Goal: Information Seeking & Learning: Learn about a topic

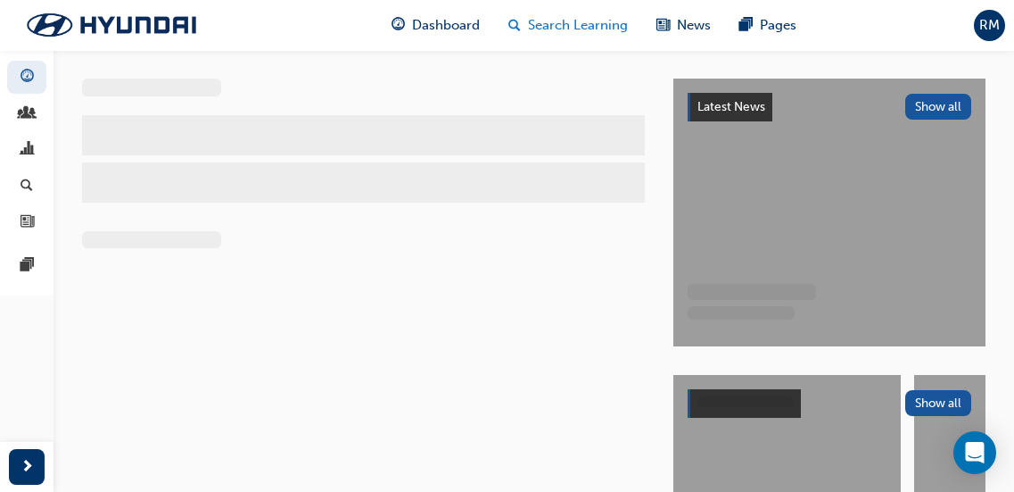
click at [540, 24] on span "Search Learning" at bounding box center [578, 25] width 100 height 21
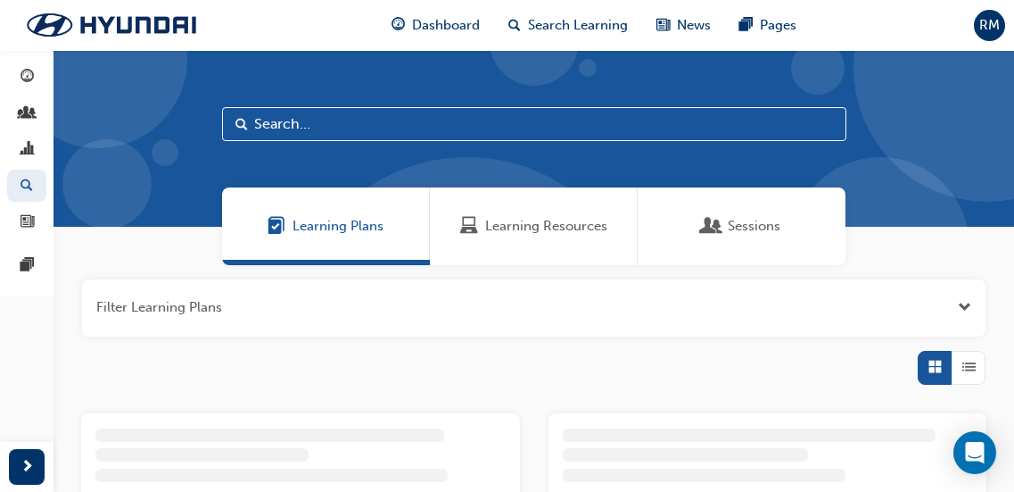
click at [315, 129] on input "text" at bounding box center [534, 124] width 625 height 34
click at [500, 217] on span "Learning Resources" at bounding box center [546, 226] width 122 height 21
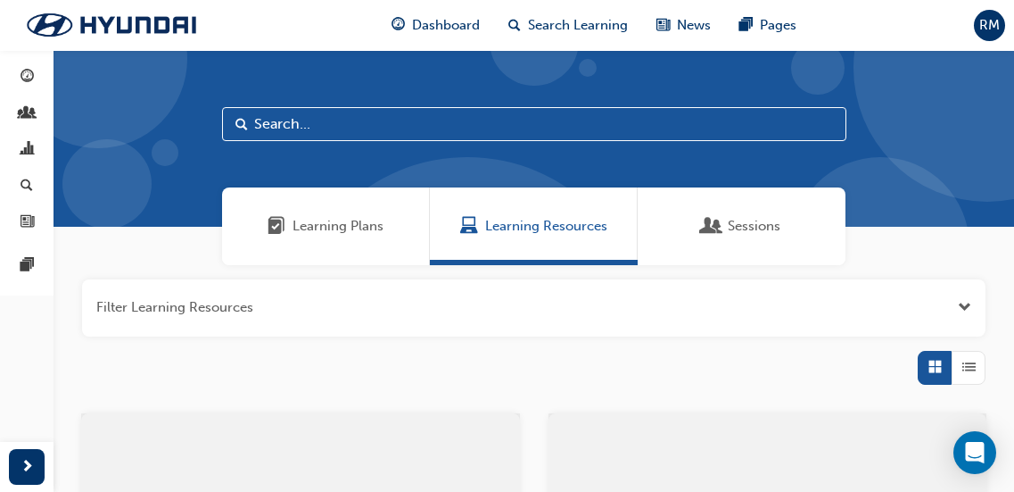
click at [335, 130] on input "text" at bounding box center [534, 124] width 625 height 34
type input "DCT"
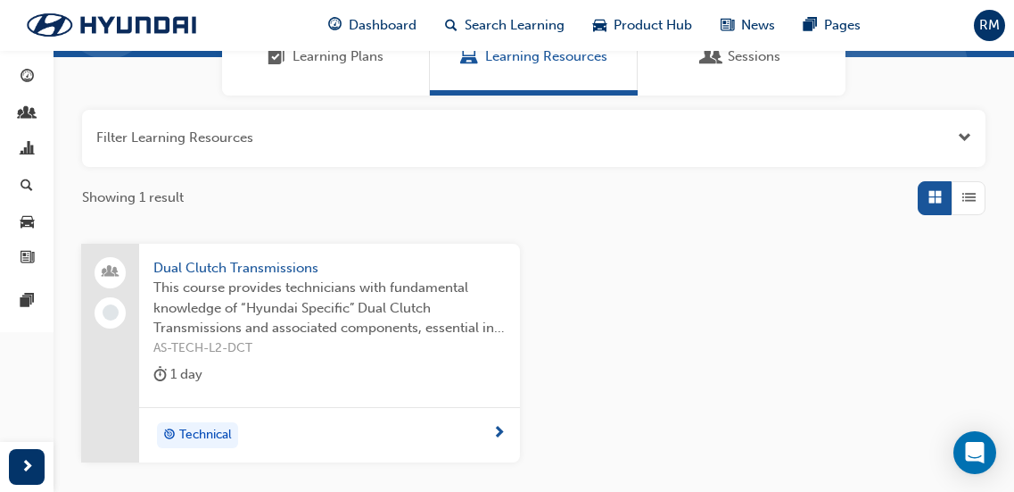
scroll to position [178, 0]
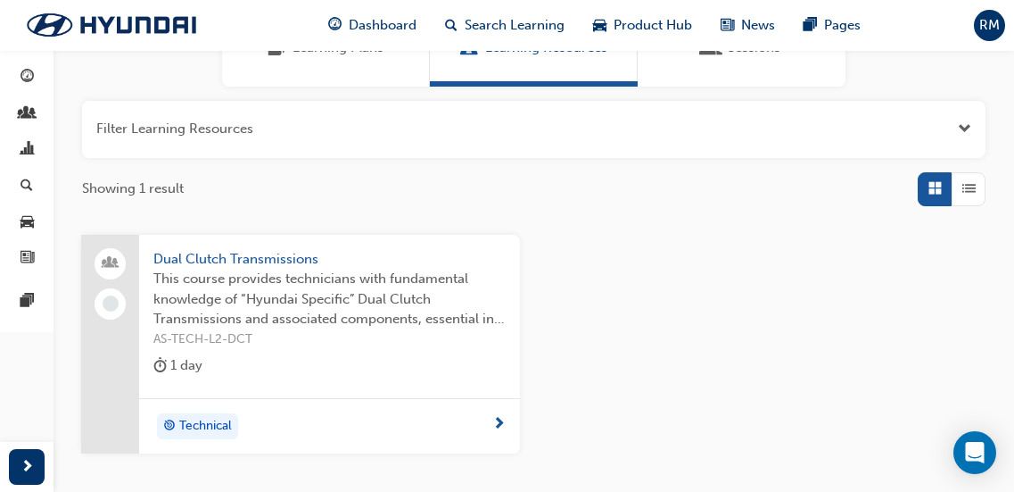
click at [240, 322] on span "This course provides technicians with fundamental knowledge of “Hyundai Specifi…" at bounding box center [329, 299] width 352 height 61
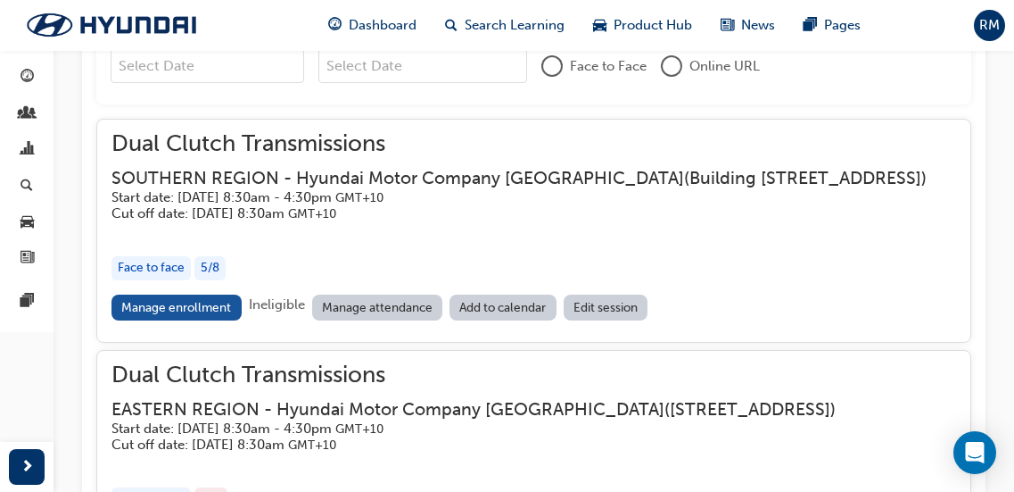
scroll to position [1373, 0]
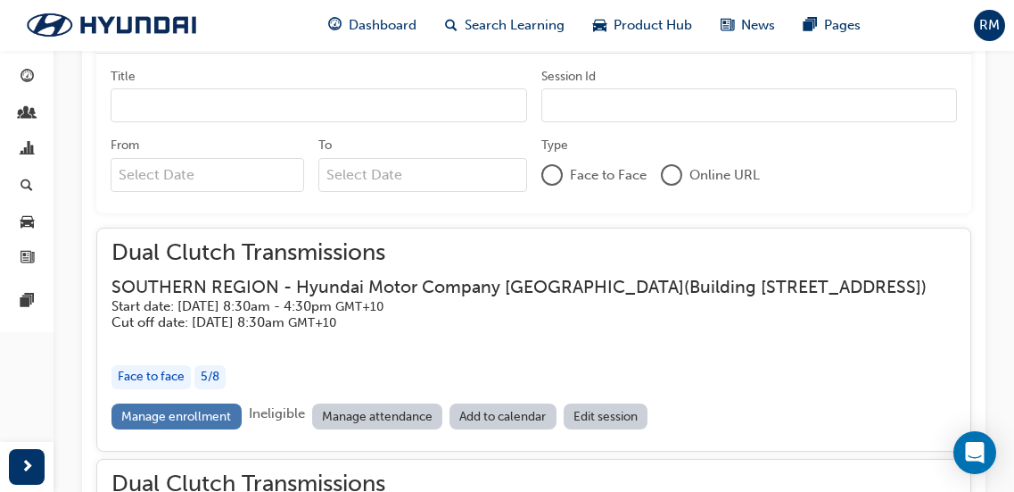
click at [145, 429] on link "Manage enrollment" at bounding box center [177, 416] width 130 height 26
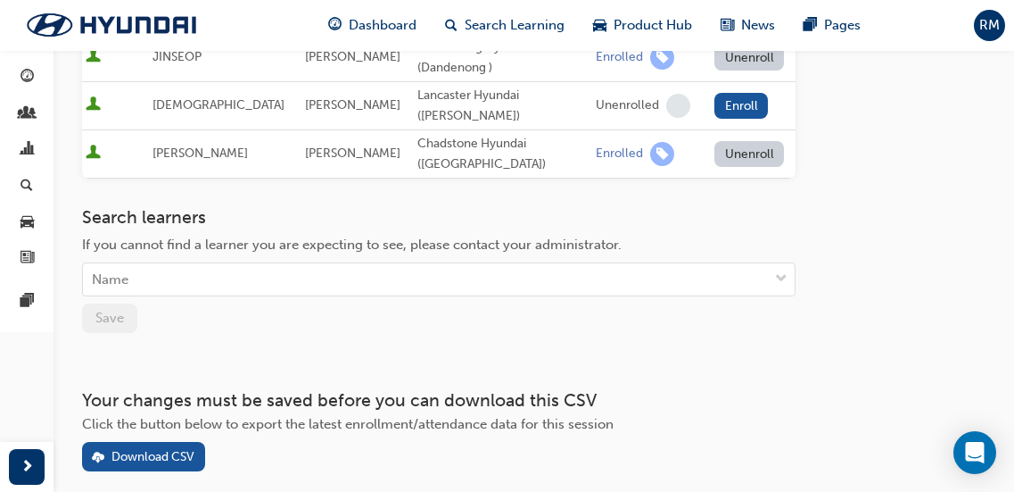
scroll to position [535, 0]
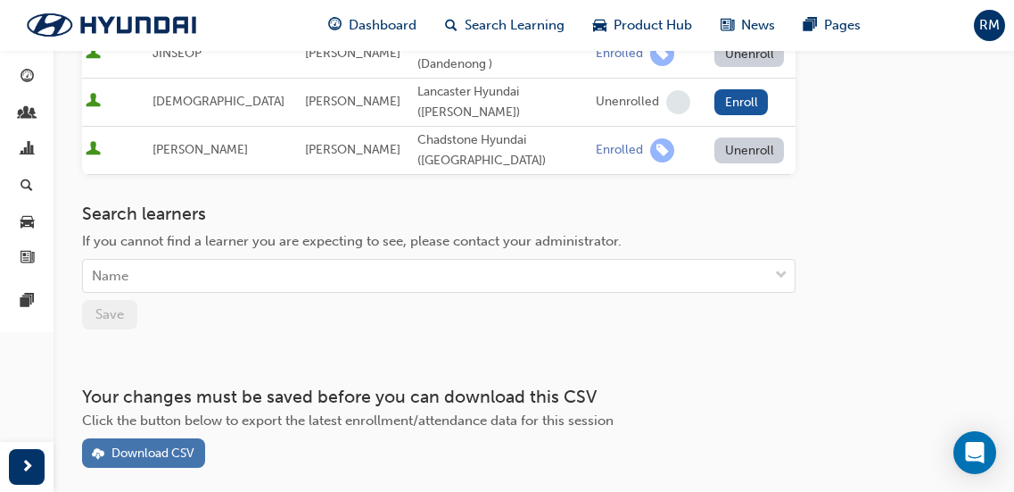
click at [166, 438] on button "Download CSV" at bounding box center [143, 452] width 123 height 29
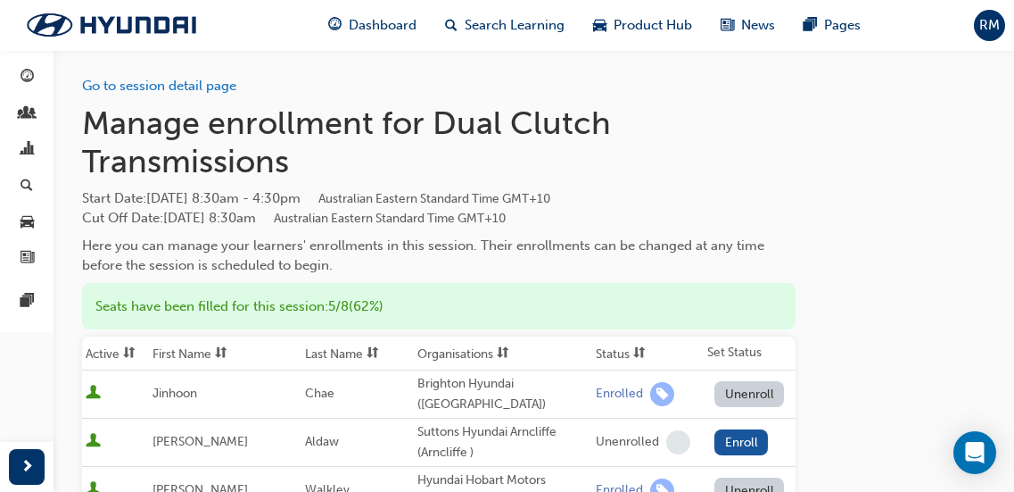
scroll to position [0, 0]
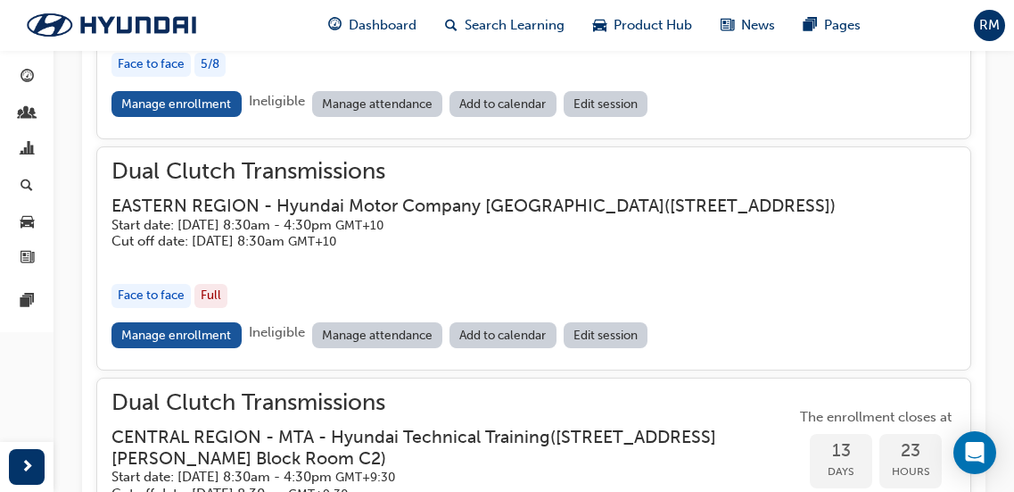
scroll to position [1730, 0]
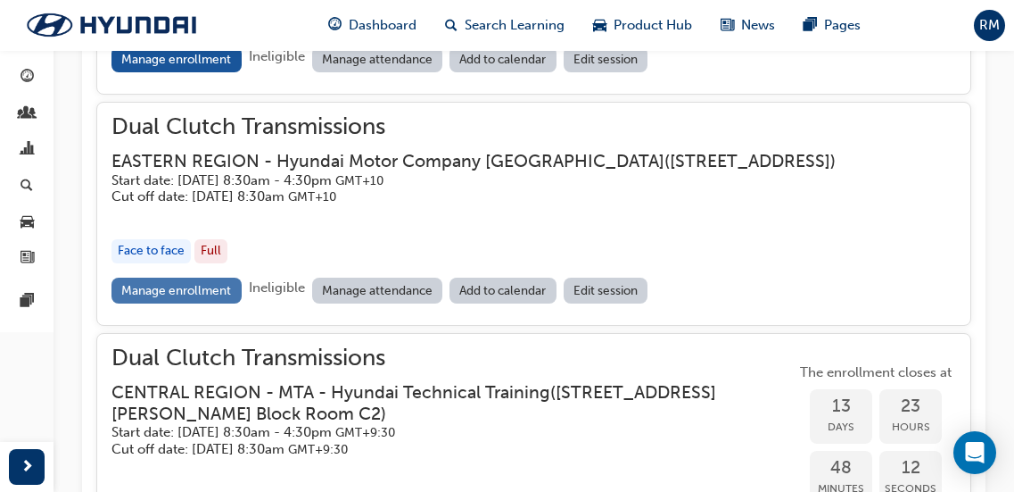
click at [204, 303] on link "Manage enrollment" at bounding box center [177, 290] width 130 height 26
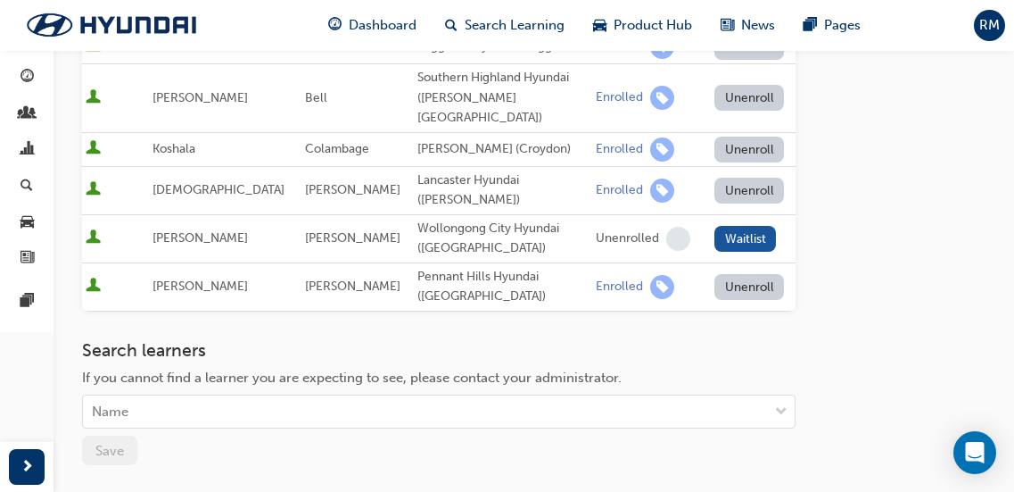
scroll to position [594, 0]
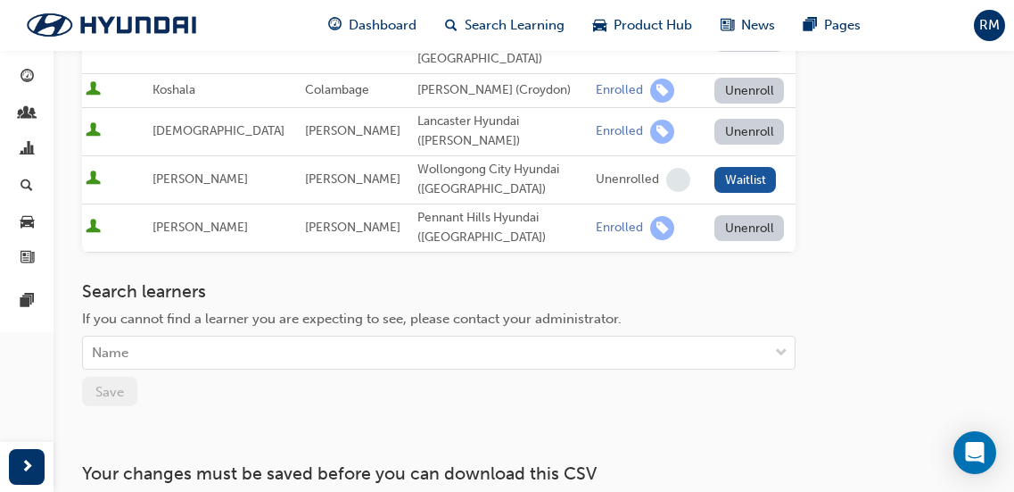
click at [515, 18] on span "Search Learning" at bounding box center [515, 25] width 100 height 21
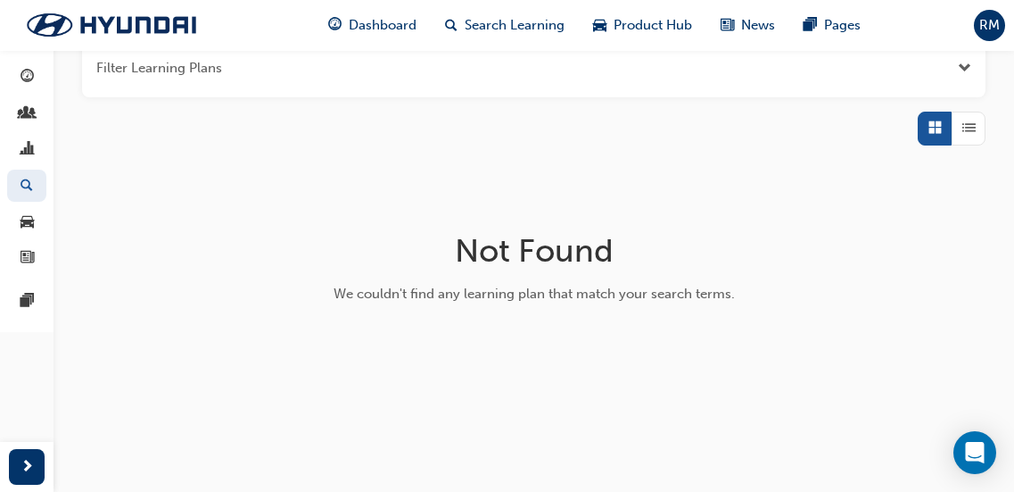
scroll to position [238, 0]
click at [534, 12] on div "Search Learning" at bounding box center [505, 25] width 148 height 37
click at [534, 20] on span "Search Learning" at bounding box center [515, 25] width 100 height 21
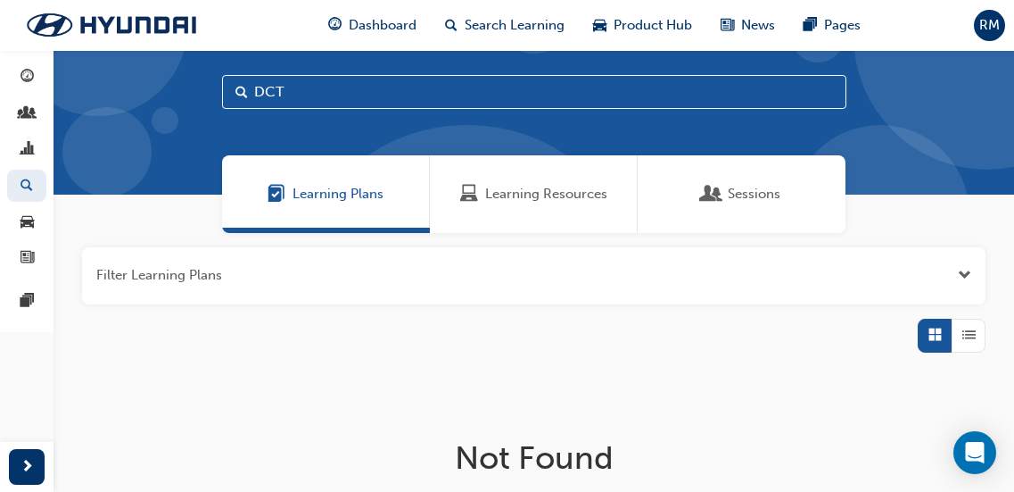
scroll to position [11, 0]
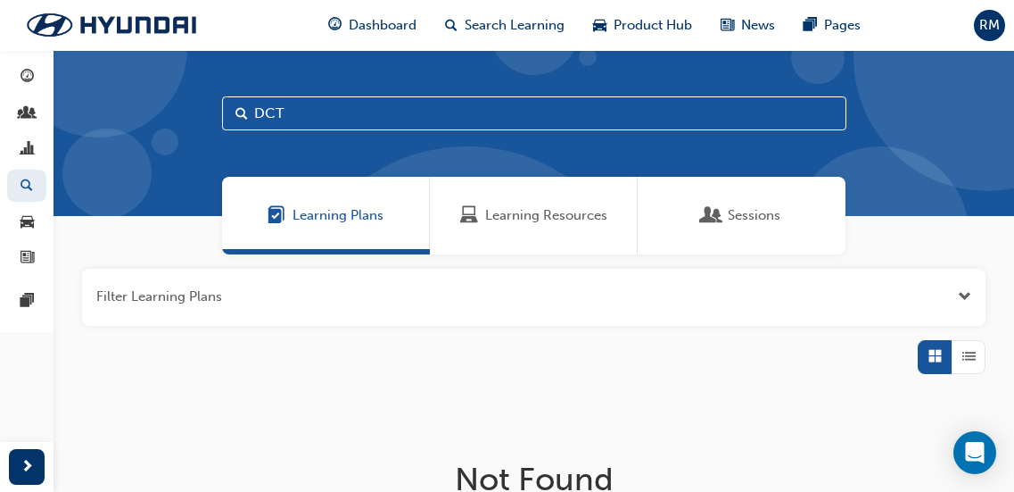
click at [459, 213] on div "Learning Resources" at bounding box center [534, 216] width 208 height 78
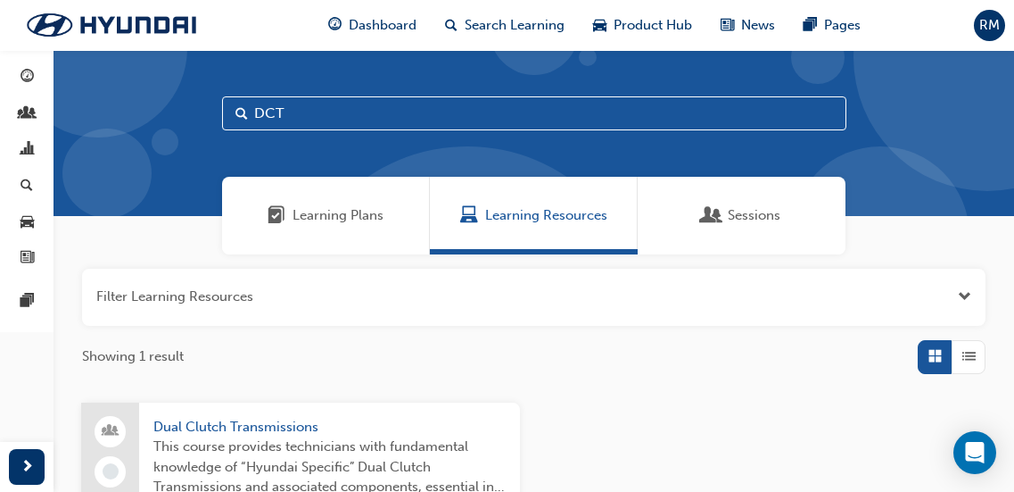
drag, startPoint x: 256, startPoint y: 110, endPoint x: 220, endPoint y: 110, distance: 35.7
click at [223, 110] on input "DCT" at bounding box center [534, 113] width 625 height 34
type input "GDS"
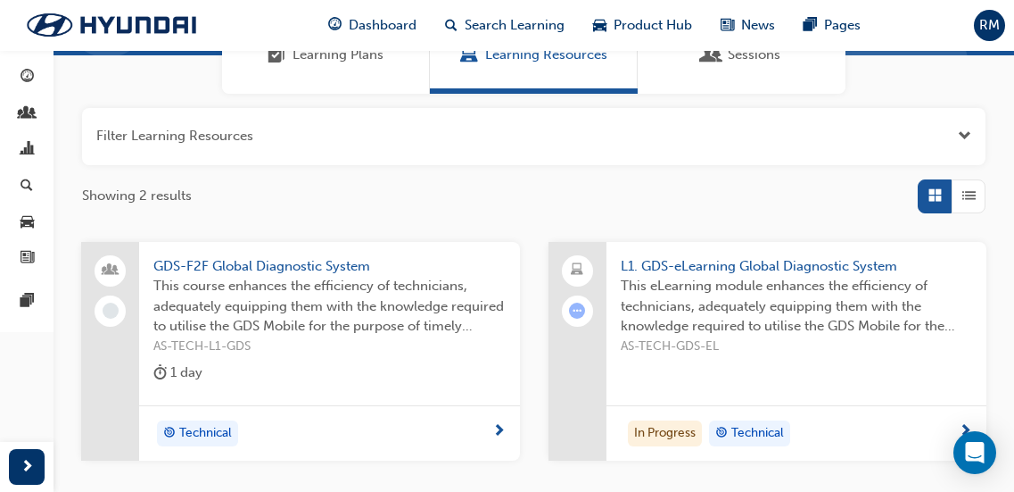
scroll to position [189, 0]
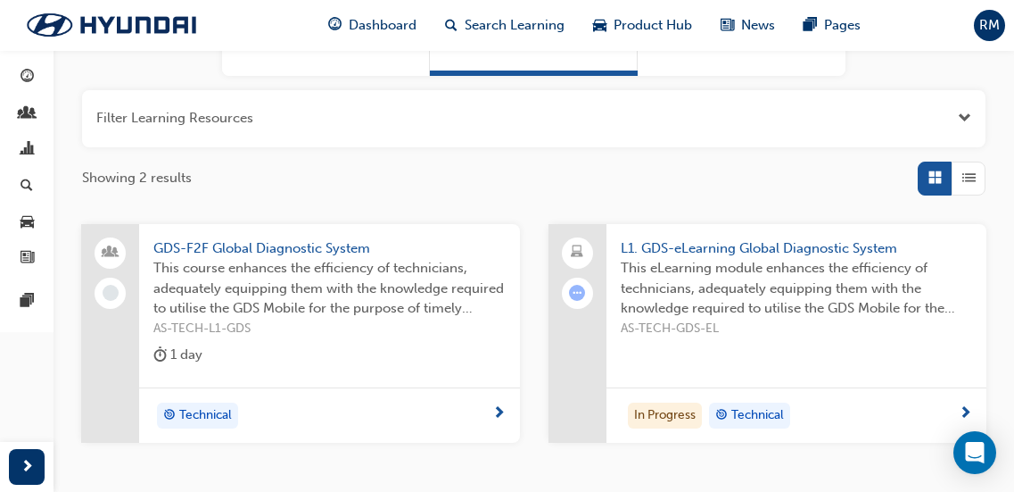
click at [349, 335] on span "AS-TECH-L1-GDS" at bounding box center [329, 329] width 352 height 21
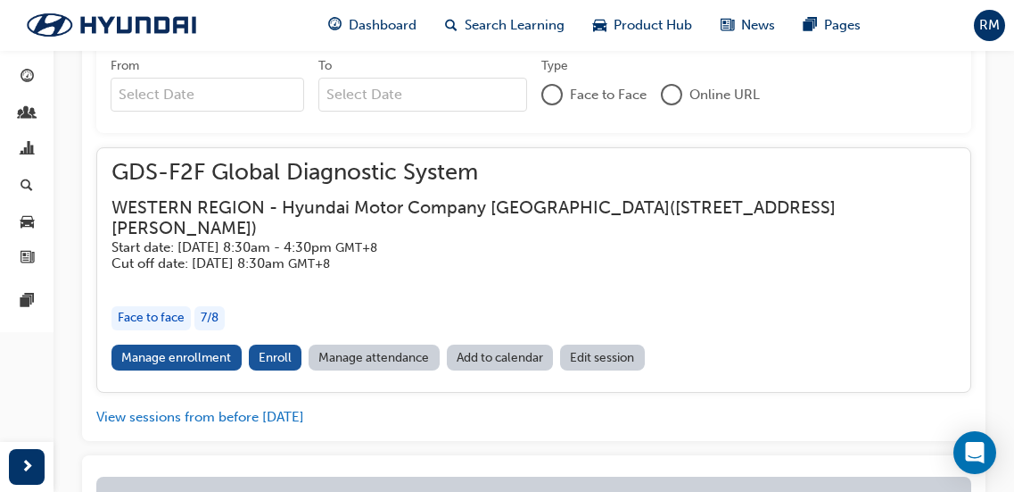
scroll to position [1677, 0]
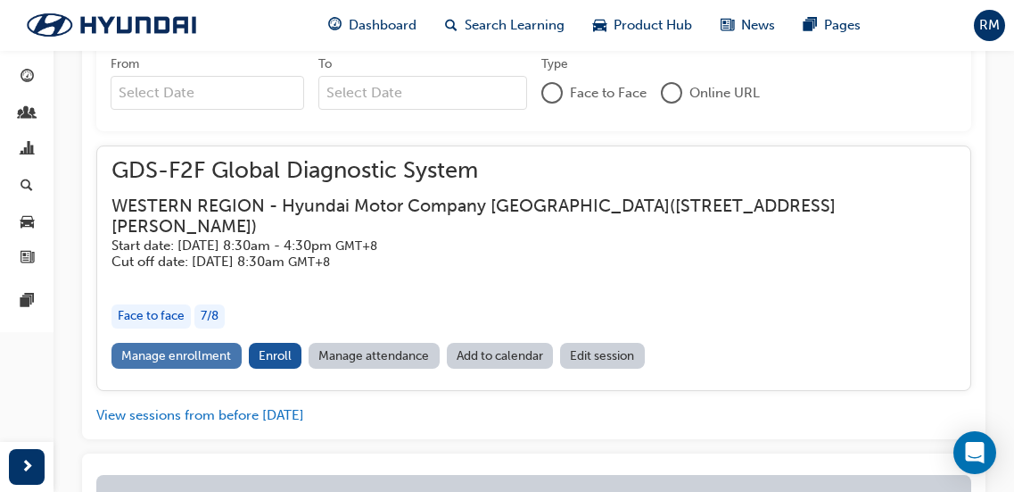
click at [211, 343] on link "Manage enrollment" at bounding box center [177, 356] width 130 height 26
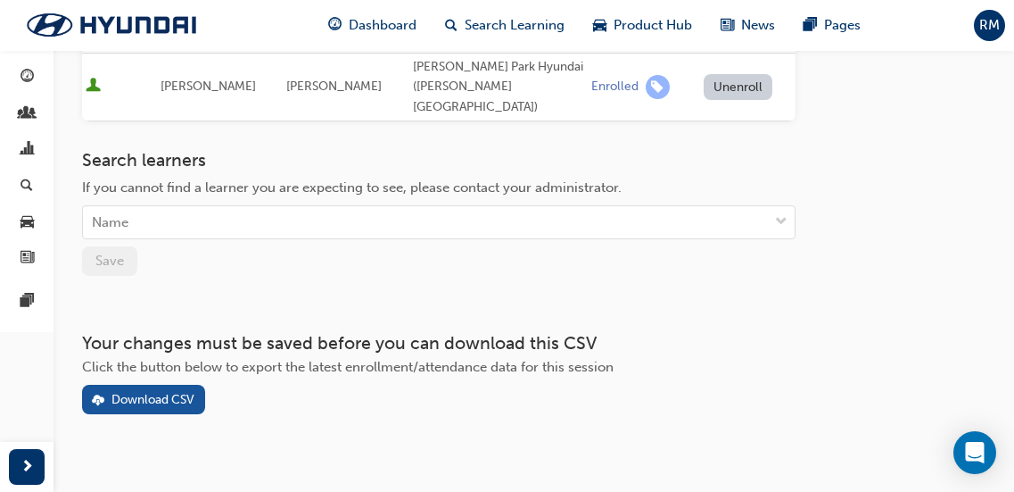
scroll to position [567, 0]
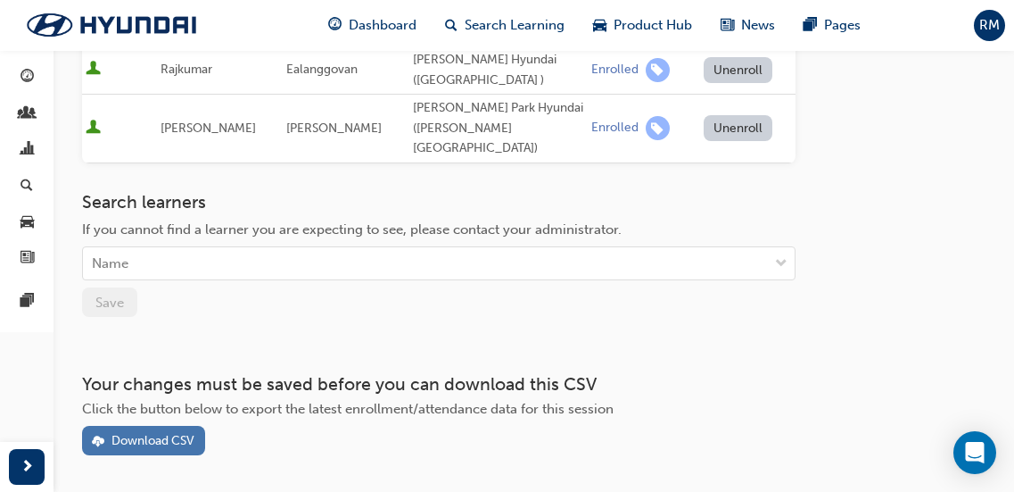
click at [177, 433] on div "Download CSV" at bounding box center [153, 440] width 83 height 15
click at [533, 23] on span "Search Learning" at bounding box center [515, 25] width 100 height 21
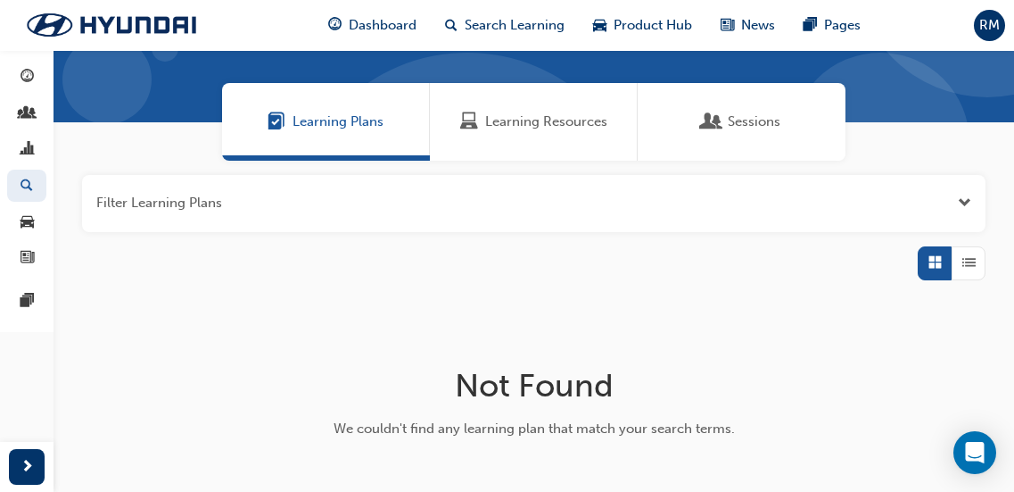
scroll to position [97, 0]
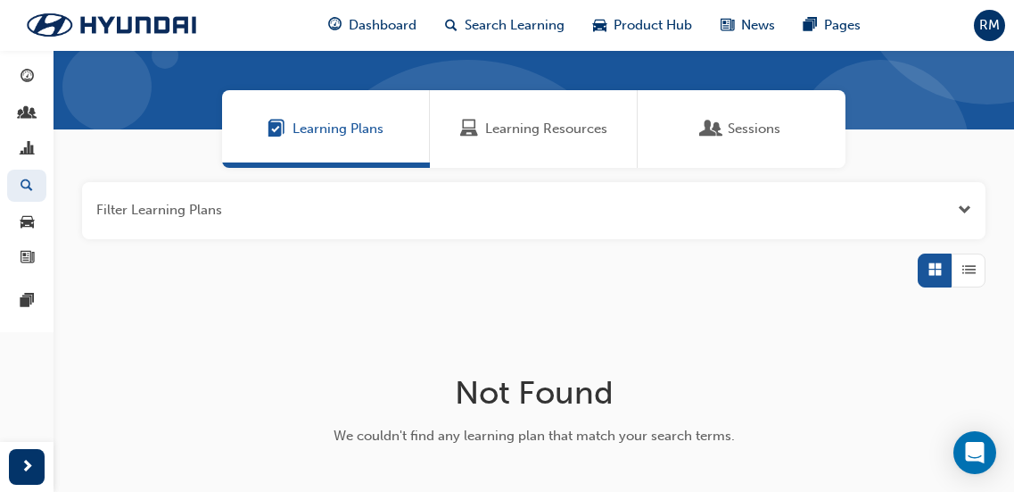
click at [493, 120] on span "Learning Resources" at bounding box center [546, 129] width 122 height 21
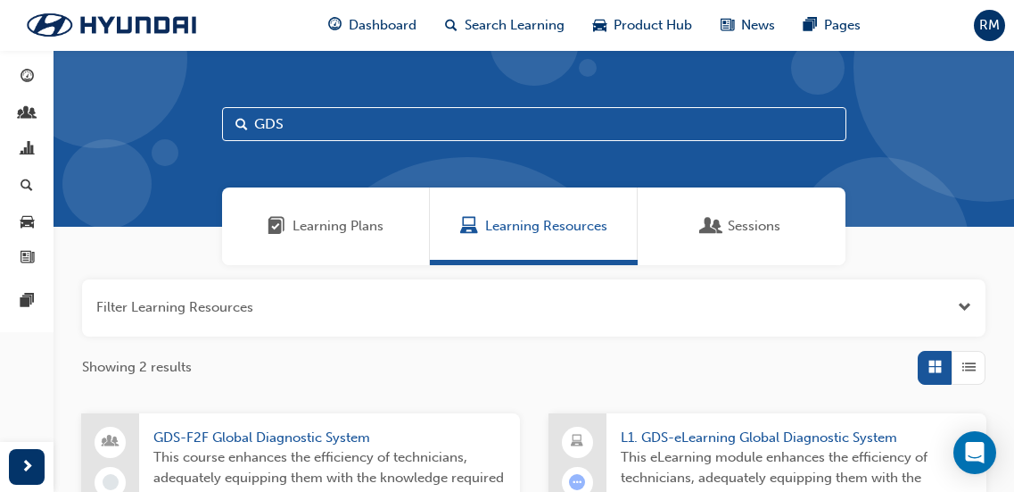
drag, startPoint x: 289, startPoint y: 131, endPoint x: 170, endPoint y: 116, distance: 120.5
click at [170, 116] on div "GDS" at bounding box center [534, 138] width 961 height 177
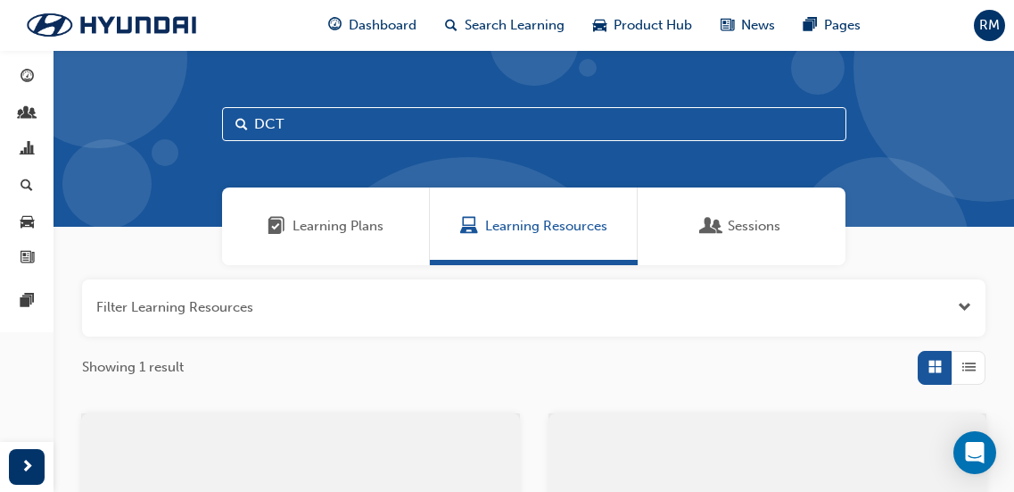
type input "DCT"
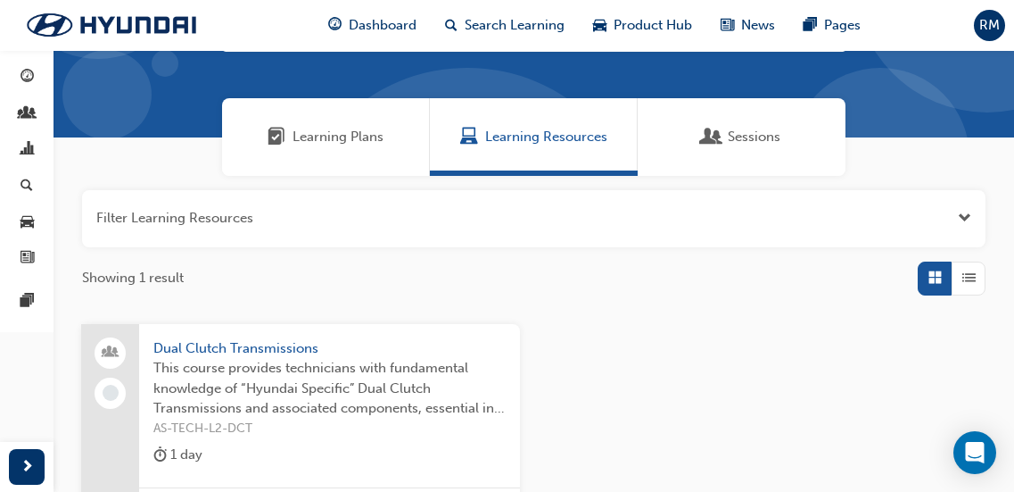
click at [289, 357] on span "Dual Clutch Transmissions" at bounding box center [329, 348] width 352 height 21
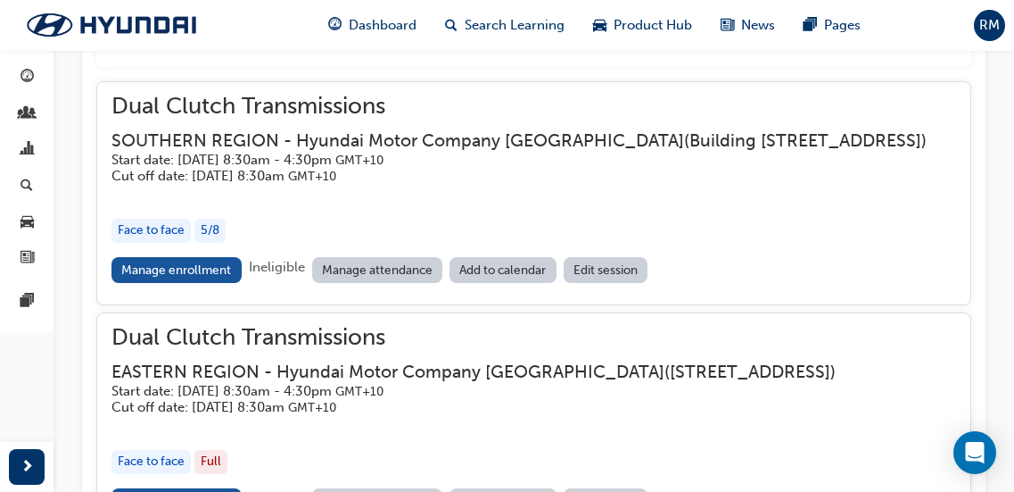
scroll to position [1511, 0]
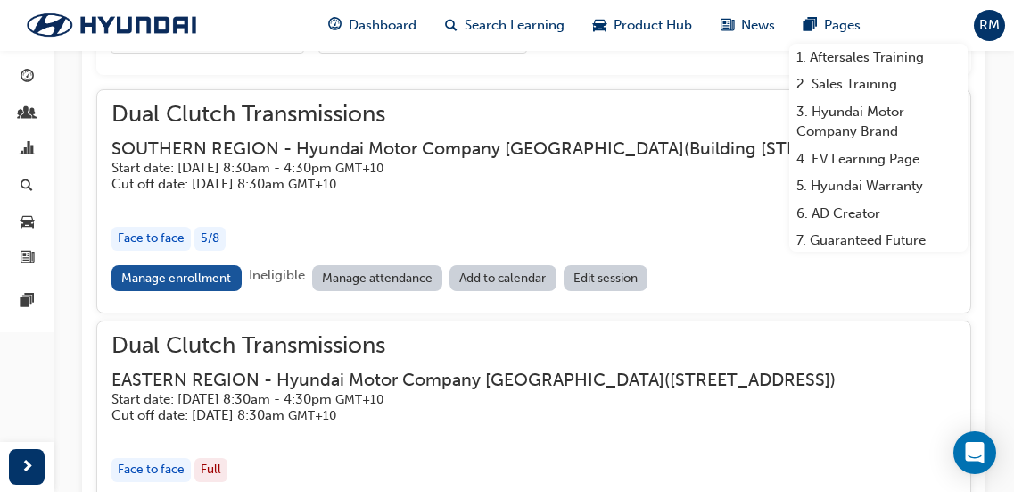
click at [279, 112] on span "Dual Clutch Transmissions" at bounding box center [534, 114] width 844 height 21
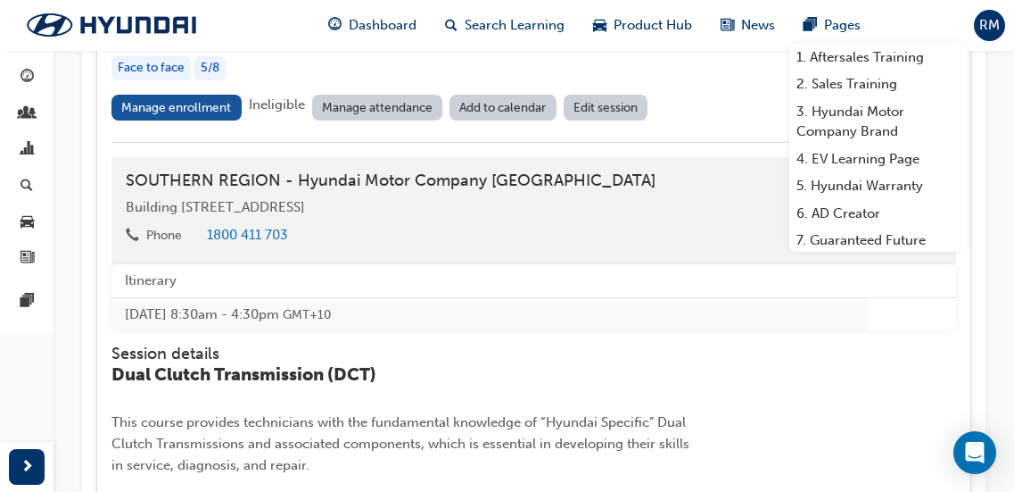
scroll to position [1690, 0]
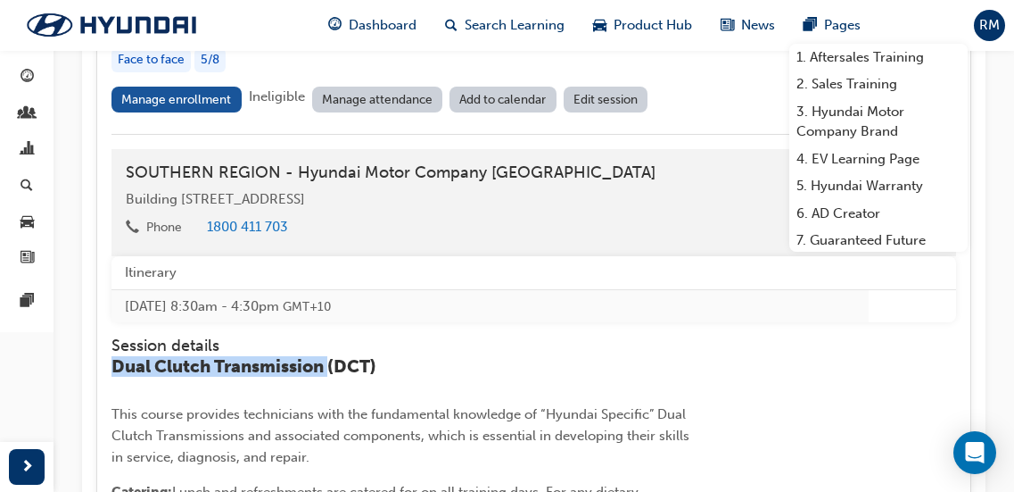
drag, startPoint x: 115, startPoint y: 387, endPoint x: 329, endPoint y: 385, distance: 214.1
click at [329, 376] on span "Dual Clutch Transmission (DCT)" at bounding box center [244, 366] width 265 height 21
copy span "Dual Clutch Transmission"
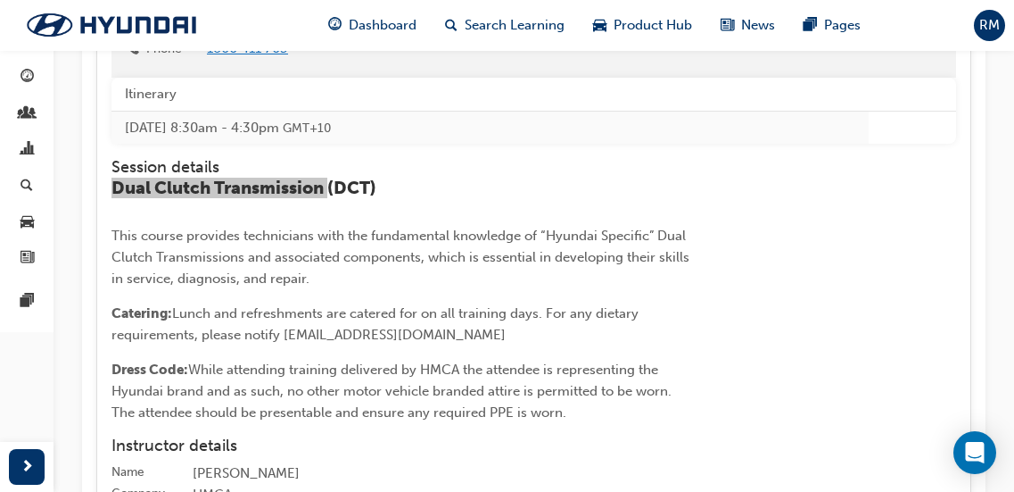
scroll to position [2047, 0]
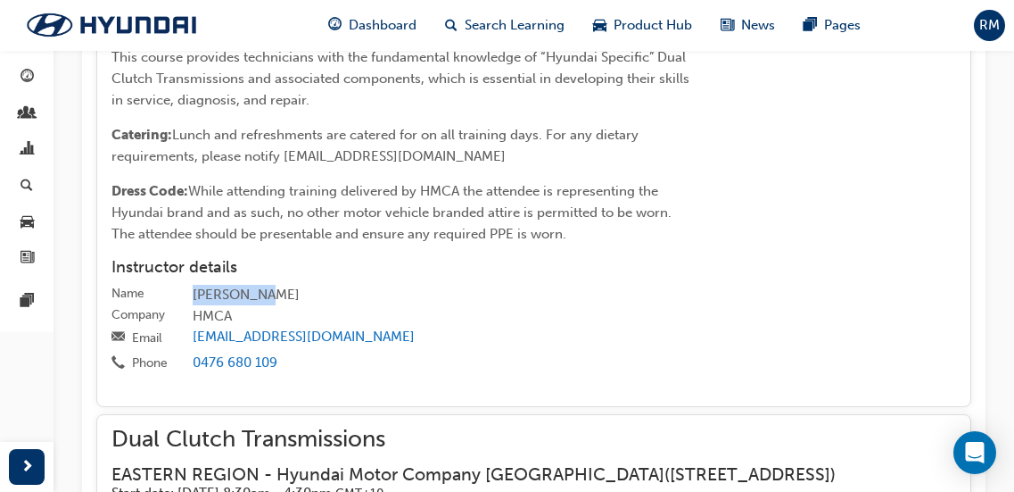
drag, startPoint x: 281, startPoint y: 313, endPoint x: 192, endPoint y: 313, distance: 89.2
click at [192, 306] on label "Name [PERSON_NAME]" at bounding box center [534, 295] width 845 height 21
copy div "[PERSON_NAME]"
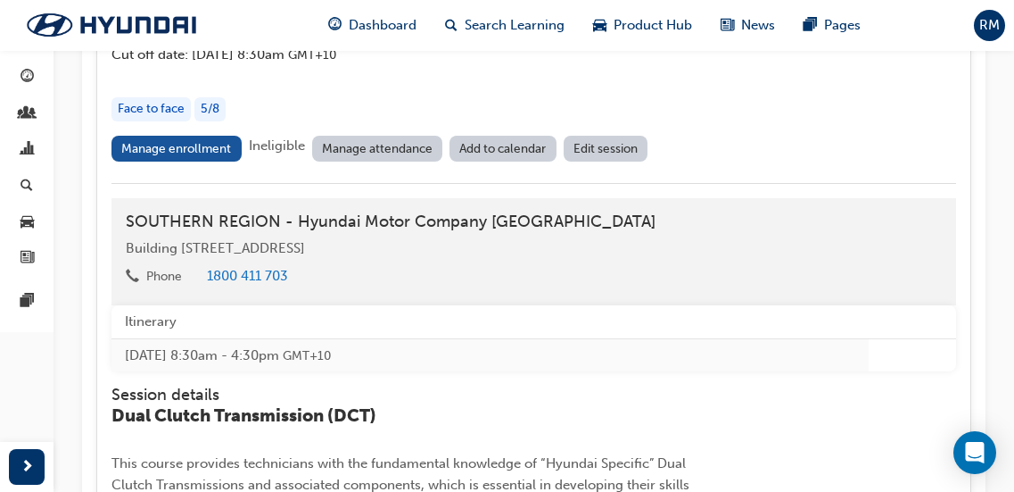
scroll to position [1601, 0]
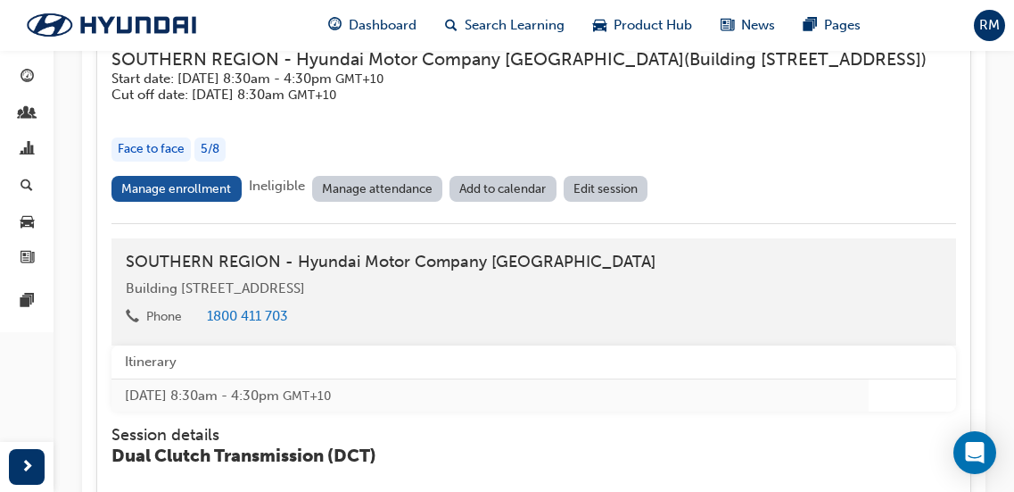
drag, startPoint x: 564, startPoint y: 303, endPoint x: 128, endPoint y: 298, distance: 436.3
click at [128, 298] on div "SOUTHERN REGION - Hyundai Motor Company [GEOGRAPHIC_DATA] [STREET_ADDRESS] Phon…" at bounding box center [534, 292] width 845 height 108
copy span "Building [STREET_ADDRESS]"
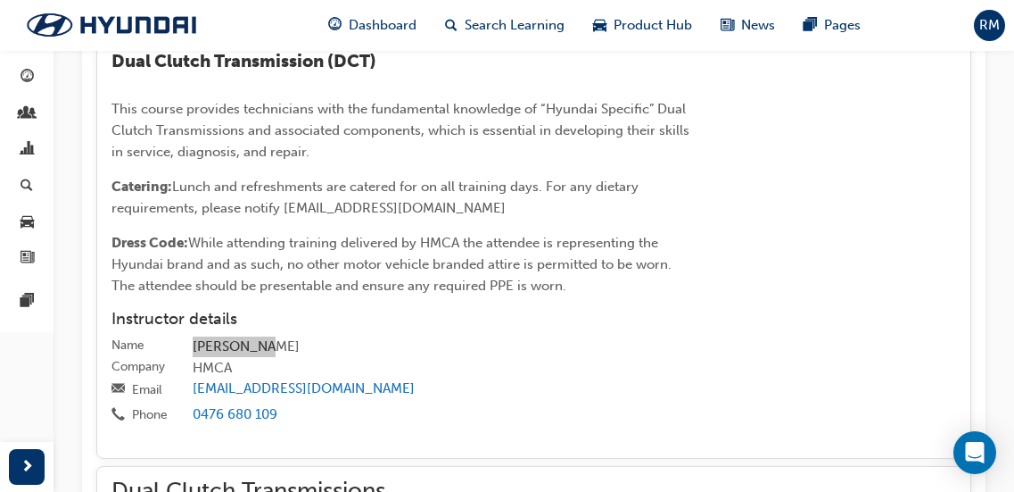
scroll to position [2047, 0]
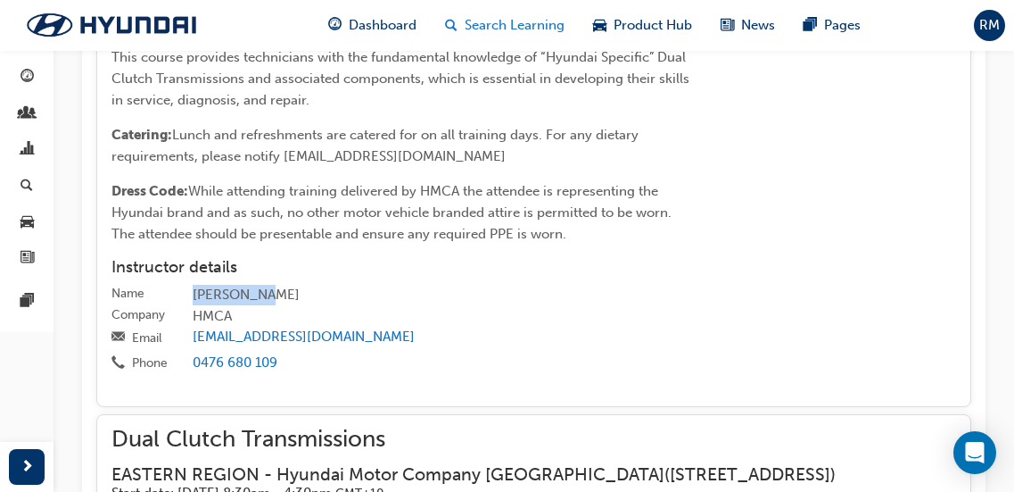
click at [540, 22] on span "Search Learning" at bounding box center [515, 25] width 100 height 21
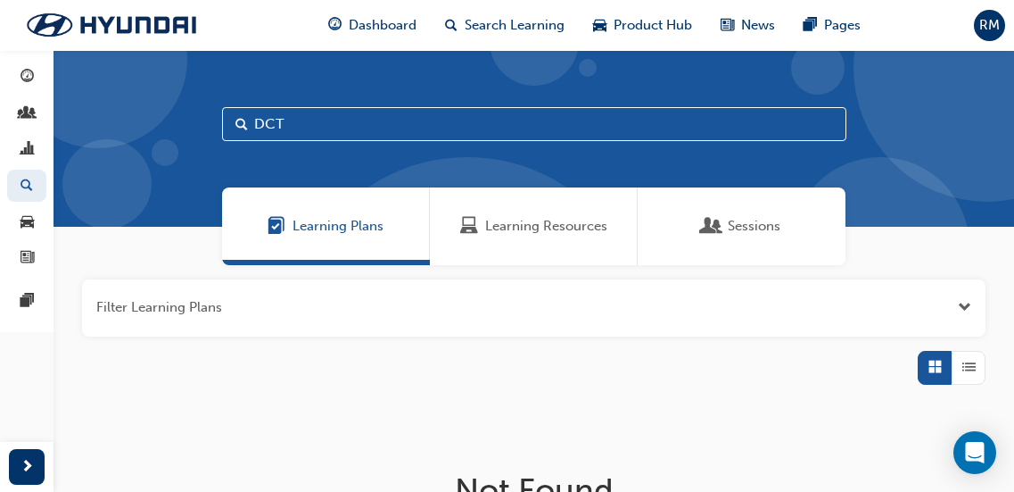
click at [550, 225] on span "Learning Resources" at bounding box center [546, 226] width 122 height 21
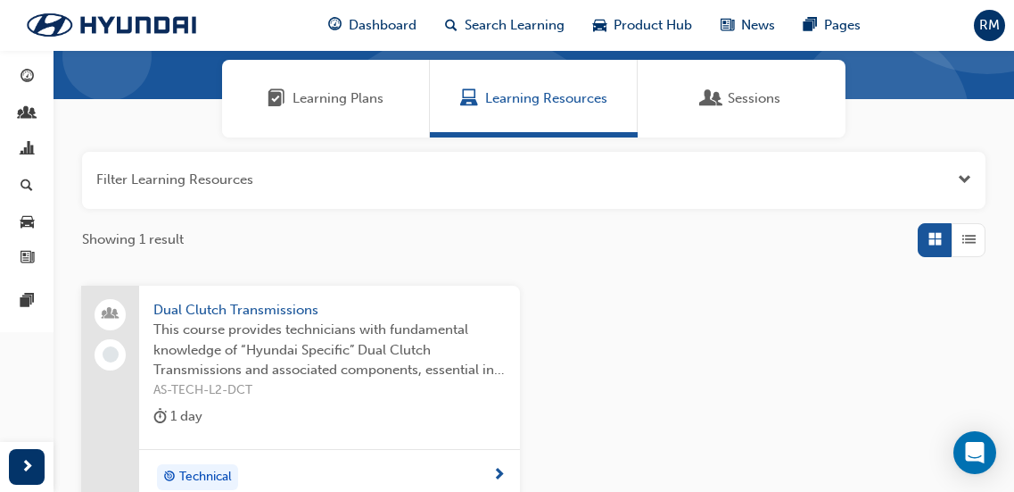
scroll to position [178, 0]
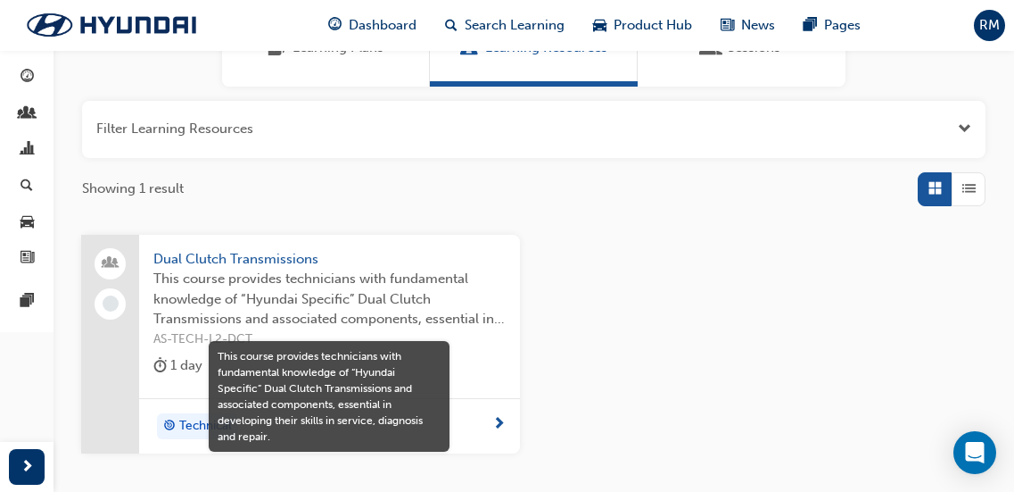
click at [287, 310] on span "This course provides technicians with fundamental knowledge of “Hyundai Specifi…" at bounding box center [329, 299] width 352 height 61
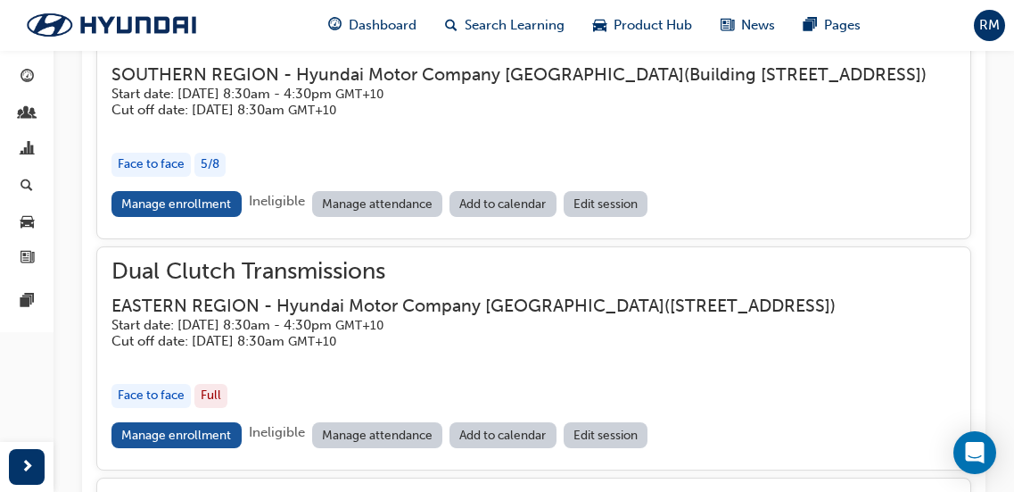
scroll to position [1601, 0]
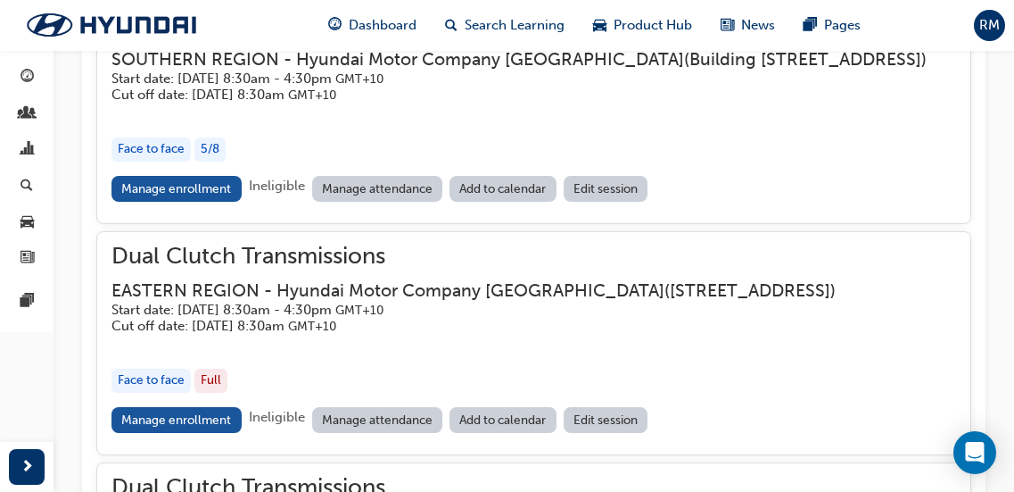
click at [288, 301] on h3 "EASTERN REGION - Hyundai Motor Company [GEOGRAPHIC_DATA] ( [STREET_ADDRESS] )" at bounding box center [474, 290] width 724 height 21
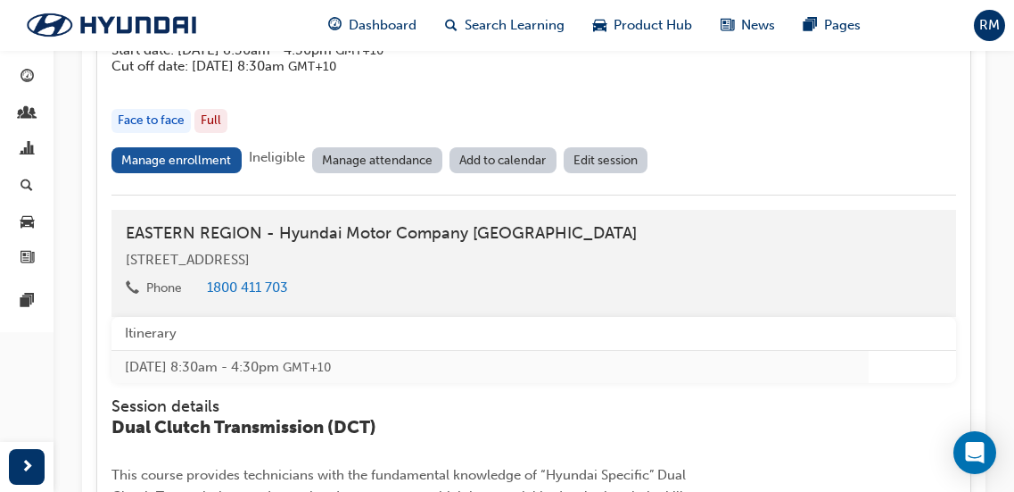
scroll to position [1868, 0]
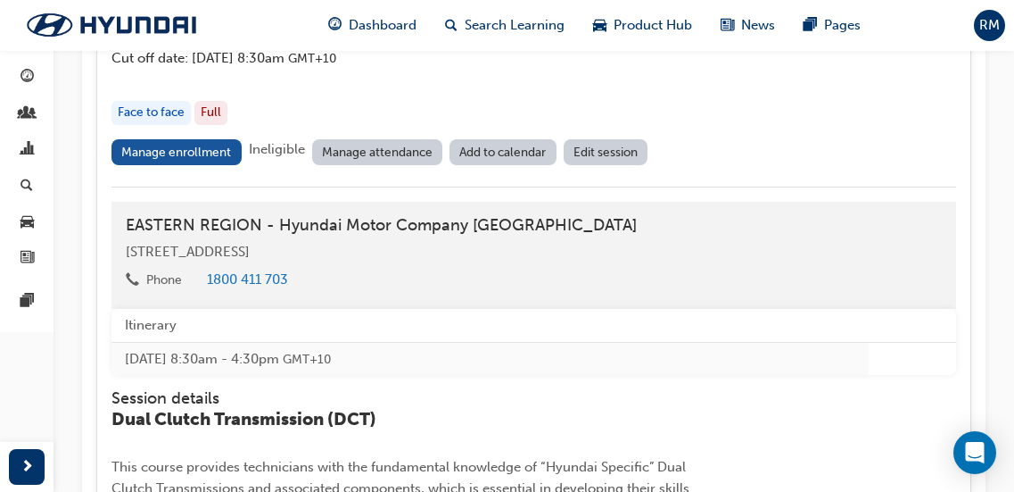
drag, startPoint x: 128, startPoint y: 295, endPoint x: 443, endPoint y: 289, distance: 315.0
click at [443, 262] on div "[STREET_ADDRESS]" at bounding box center [534, 252] width 816 height 21
copy span "[STREET_ADDRESS]"
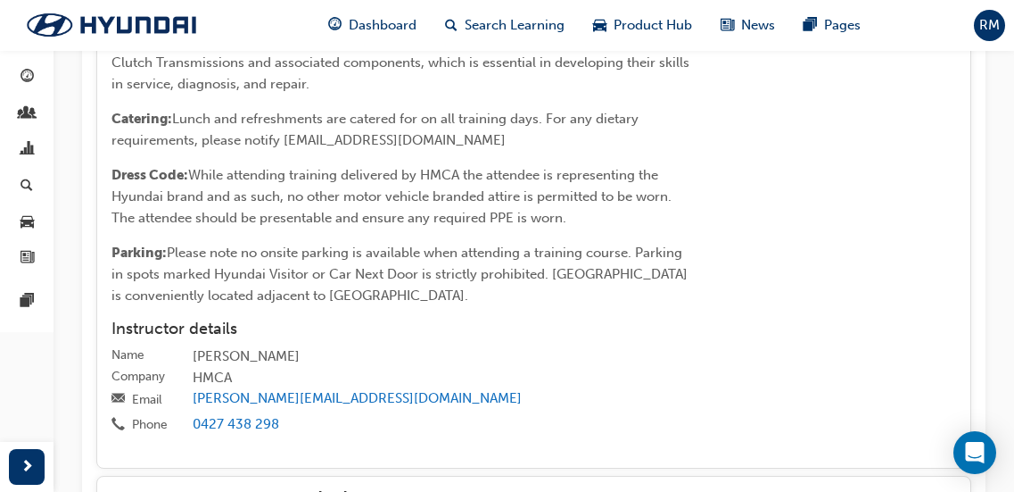
scroll to position [2404, 0]
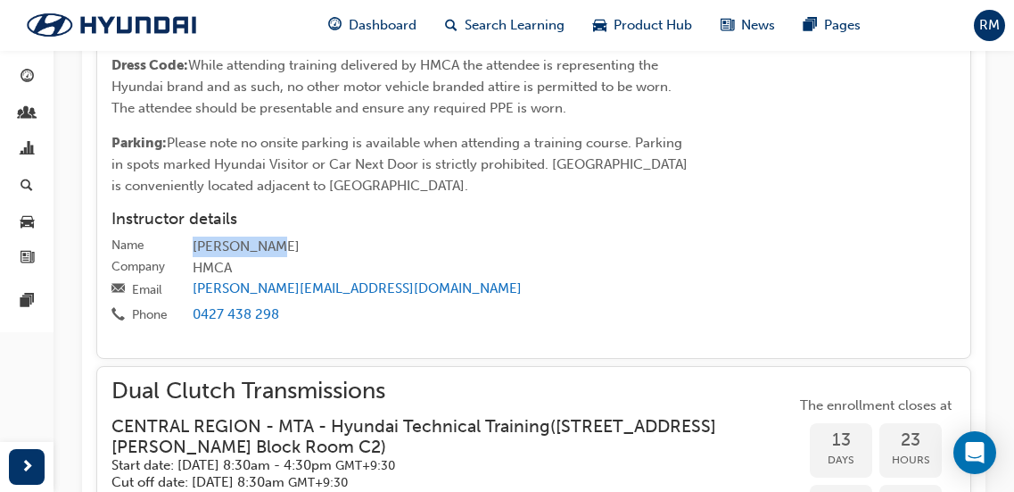
drag, startPoint x: 277, startPoint y: 294, endPoint x: 194, endPoint y: 290, distance: 83.1
click at [194, 258] on div "[PERSON_NAME]" at bounding box center [575, 246] width 764 height 21
copy div "[PERSON_NAME]"
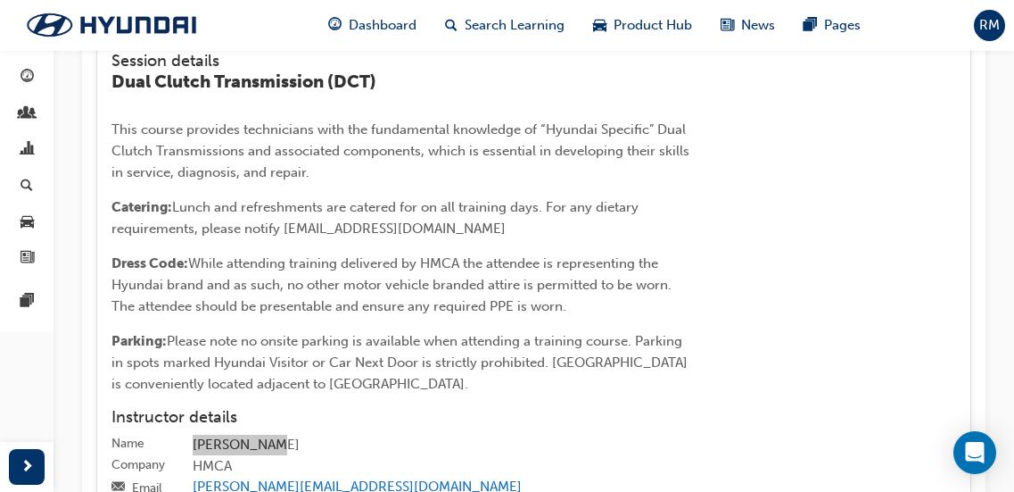
scroll to position [2225, 0]
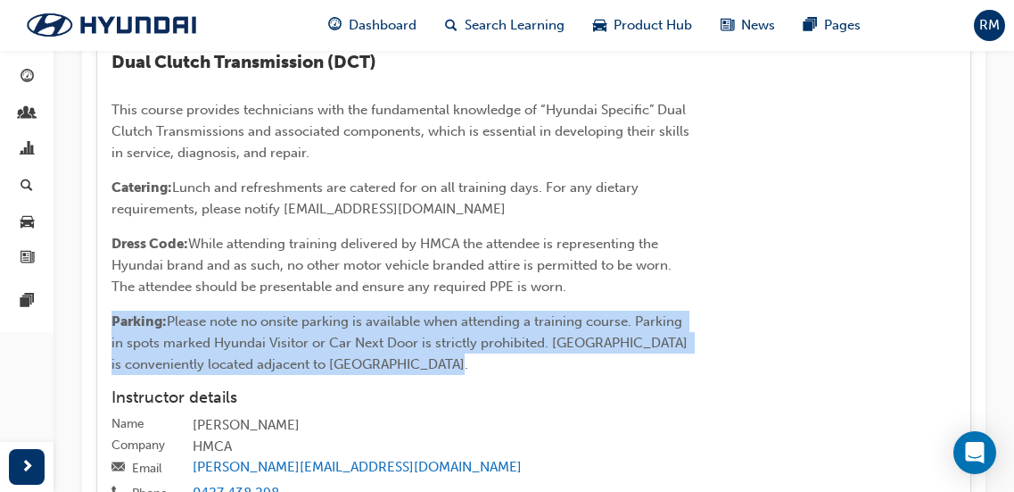
drag, startPoint x: 426, startPoint y: 403, endPoint x: 105, endPoint y: 367, distance: 323.3
click at [105, 367] on div "Dual Clutch Transmissions EASTERN REGION - Hyundai Motor Company [GEOGRAPHIC_DA…" at bounding box center [533, 72] width 875 height 931
copy p "Parking: Please note no onsite parking is available when attending a training c…"
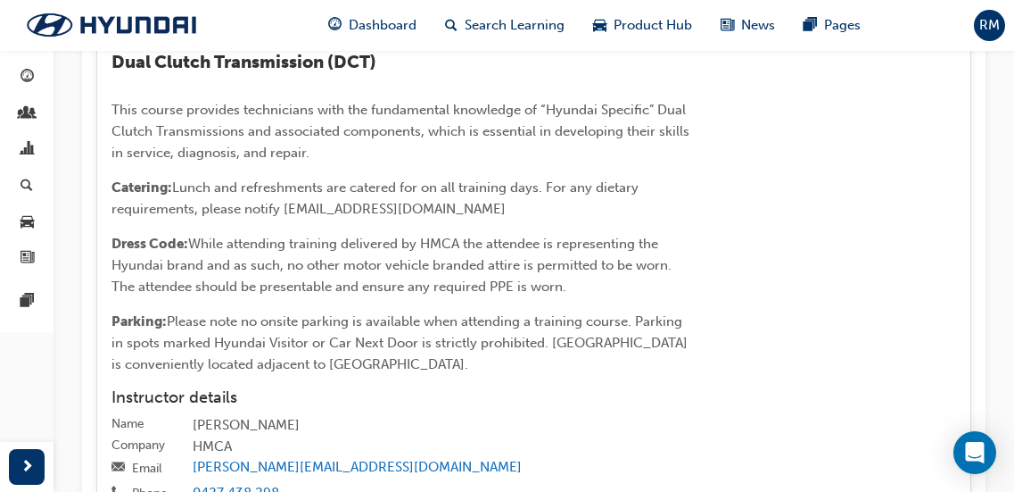
click at [737, 292] on div "Itinerary [DATE] 8:30am - 4:30pm GMT+10 Session details Dual Clutch Transmissio…" at bounding box center [534, 230] width 845 height 556
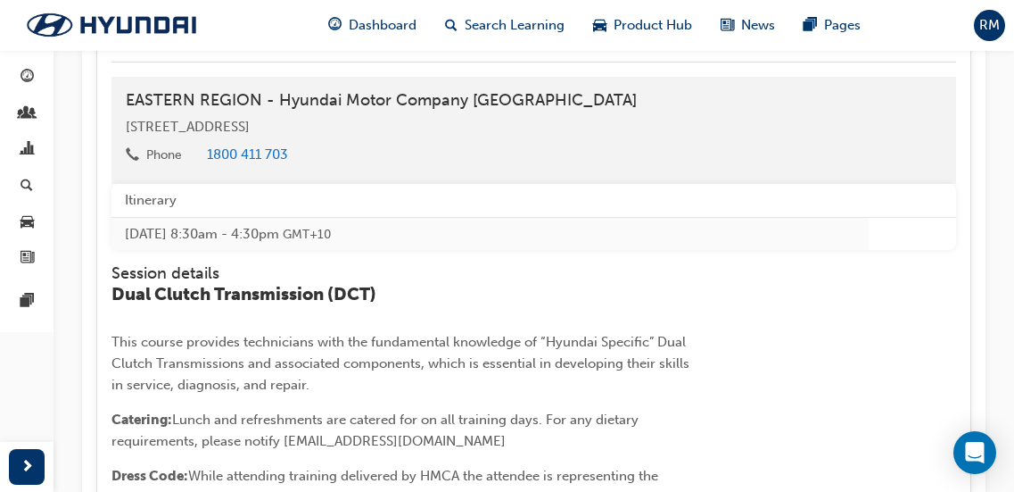
scroll to position [1957, 0]
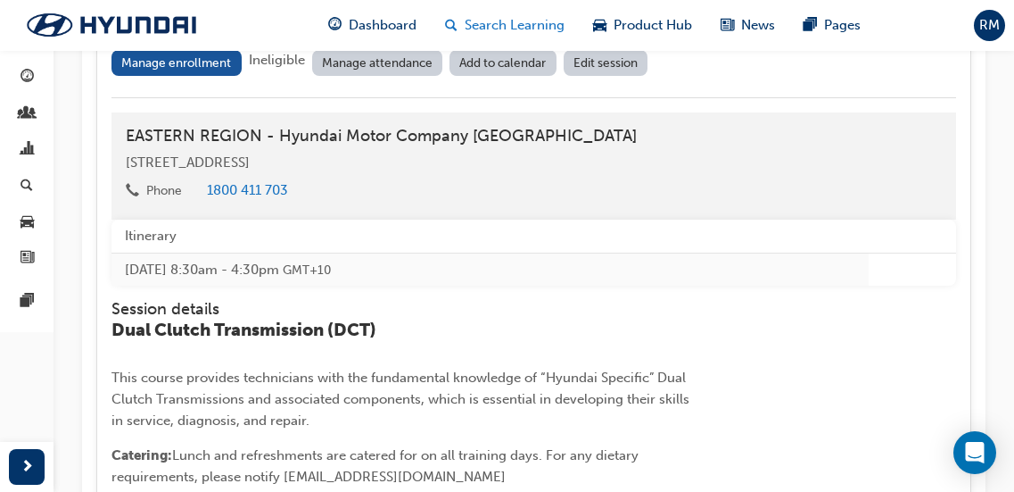
click at [493, 21] on span "Search Learning" at bounding box center [515, 25] width 100 height 21
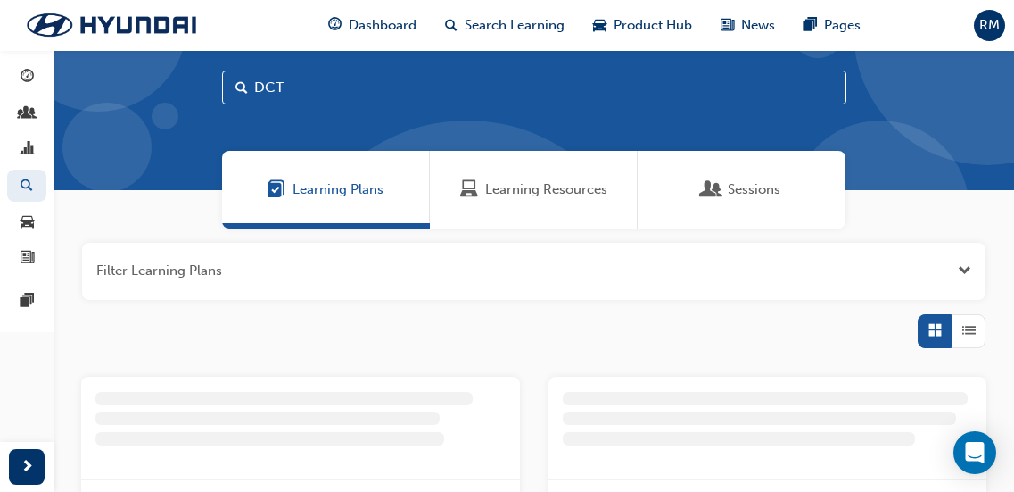
scroll to position [238, 0]
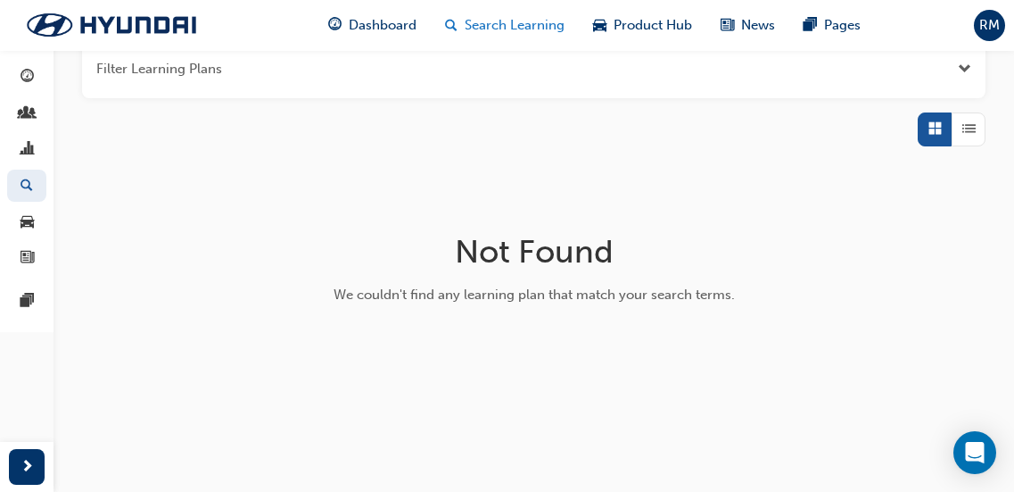
click at [534, 25] on span "Search Learning" at bounding box center [515, 25] width 100 height 21
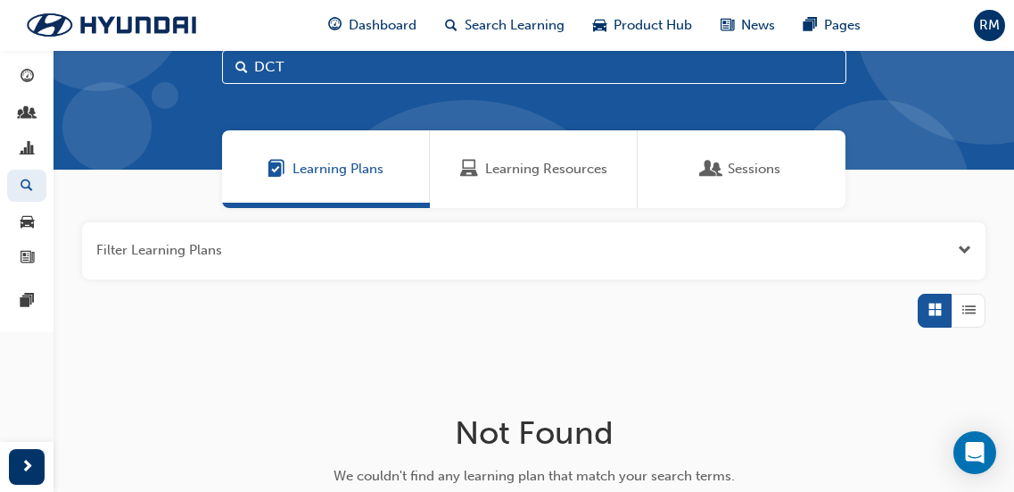
click at [538, 171] on span "Learning Resources" at bounding box center [546, 169] width 122 height 21
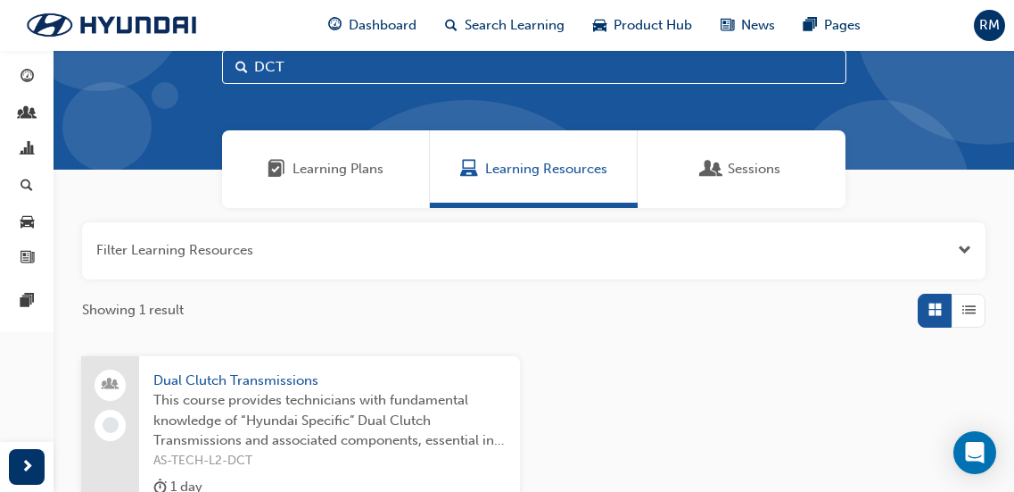
drag, startPoint x: 319, startPoint y: 69, endPoint x: 203, endPoint y: 51, distance: 117.3
click at [203, 51] on div "DCT" at bounding box center [534, 81] width 961 height 177
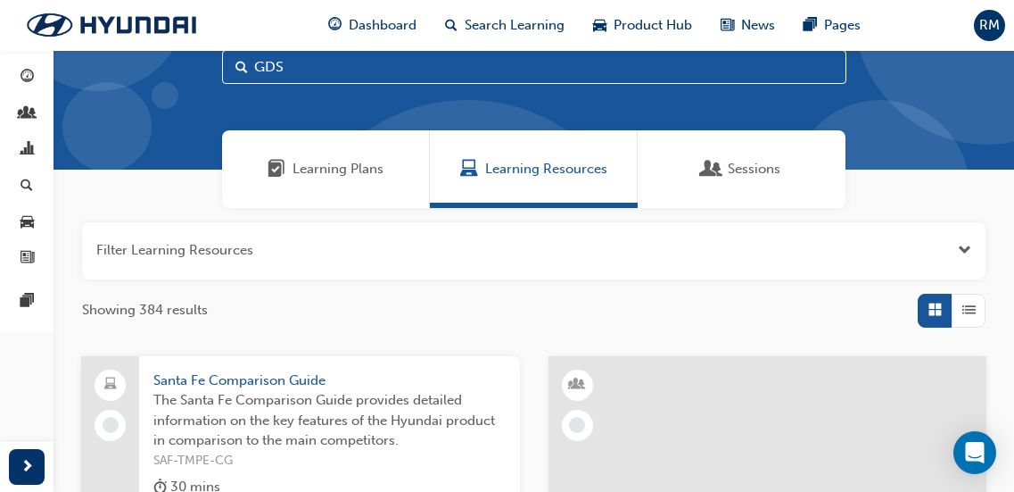
type input "GDS"
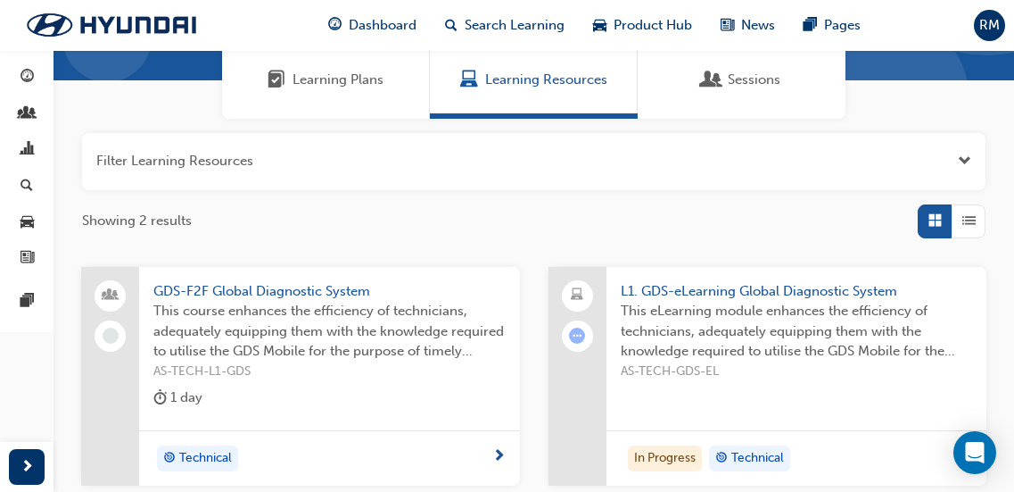
click at [395, 371] on span "AS-TECH-L1-GDS" at bounding box center [329, 371] width 352 height 21
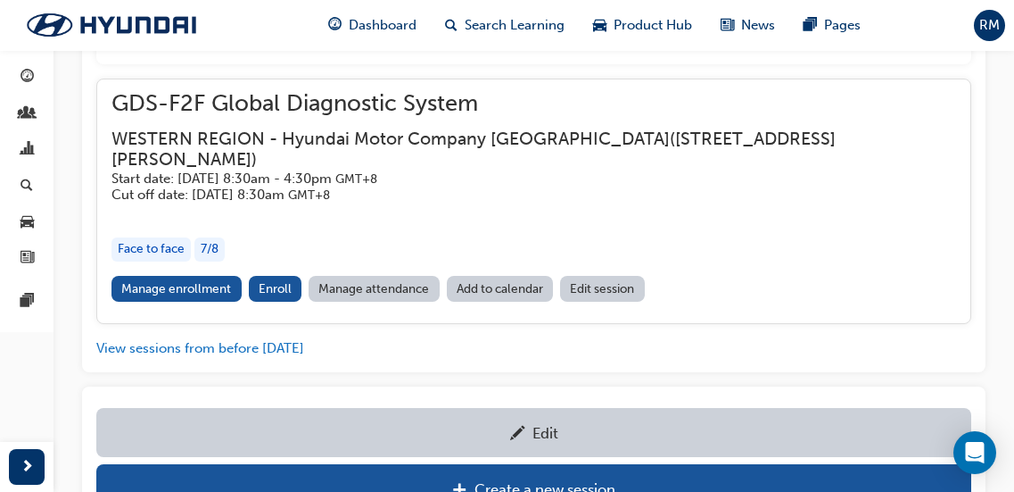
scroll to position [1739, 0]
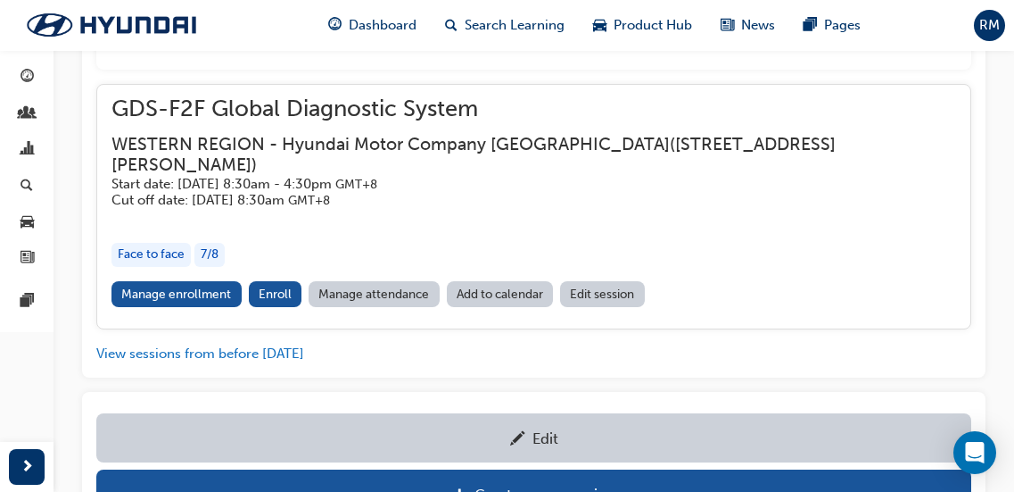
click at [622, 192] on h5 "Cut off date: [DATE] 8:30am GMT+8" at bounding box center [520, 200] width 816 height 17
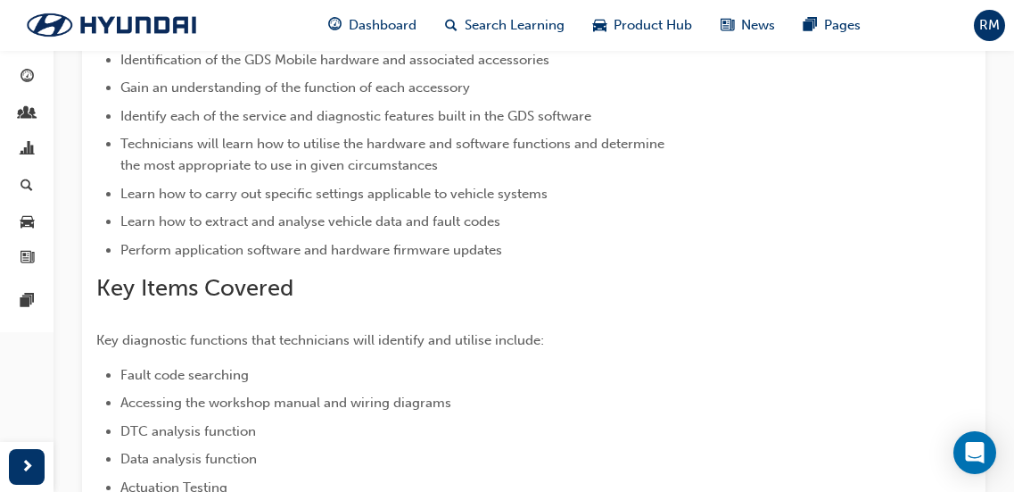
scroll to position [0, 0]
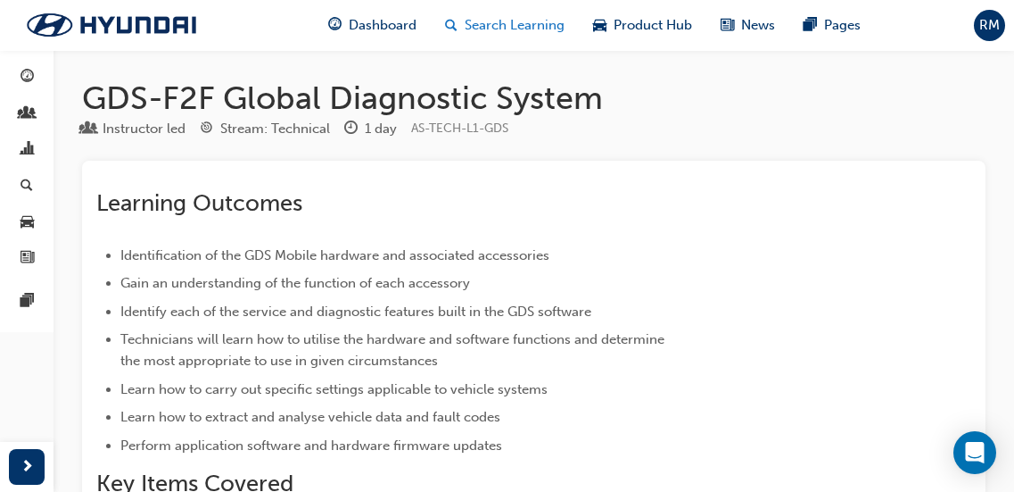
click at [531, 24] on span "Search Learning" at bounding box center [515, 25] width 100 height 21
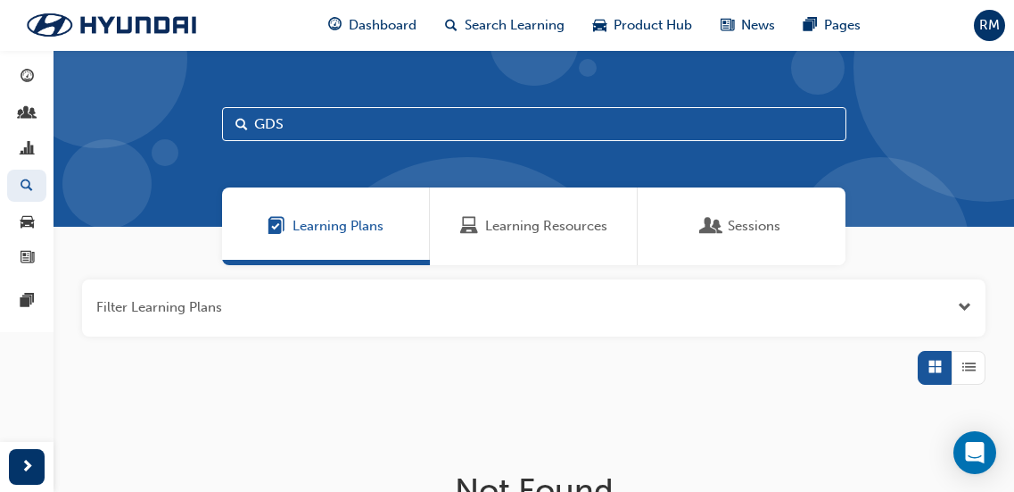
click at [522, 231] on span "Learning Resources" at bounding box center [546, 226] width 122 height 21
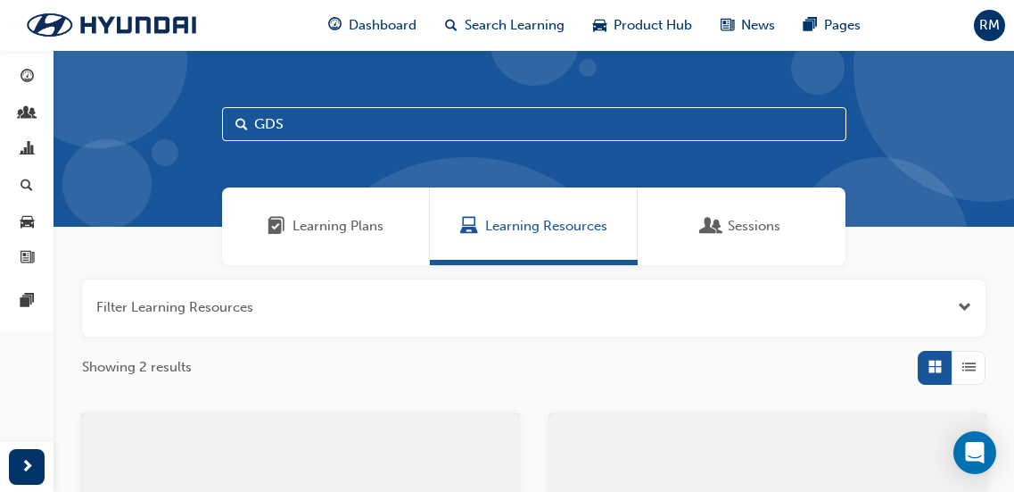
drag, startPoint x: 295, startPoint y: 112, endPoint x: 171, endPoint y: 115, distance: 124.0
click at [172, 115] on div "GDS" at bounding box center [534, 138] width 961 height 177
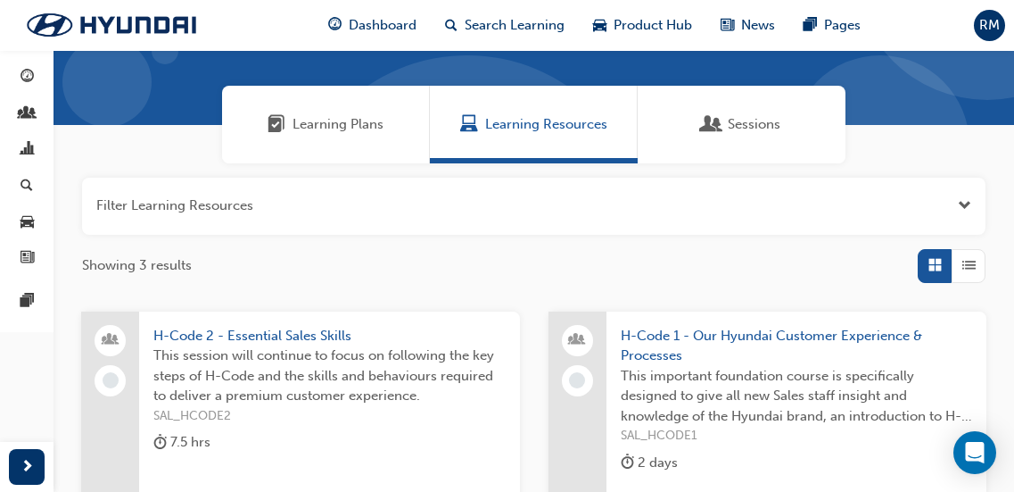
scroll to position [178, 0]
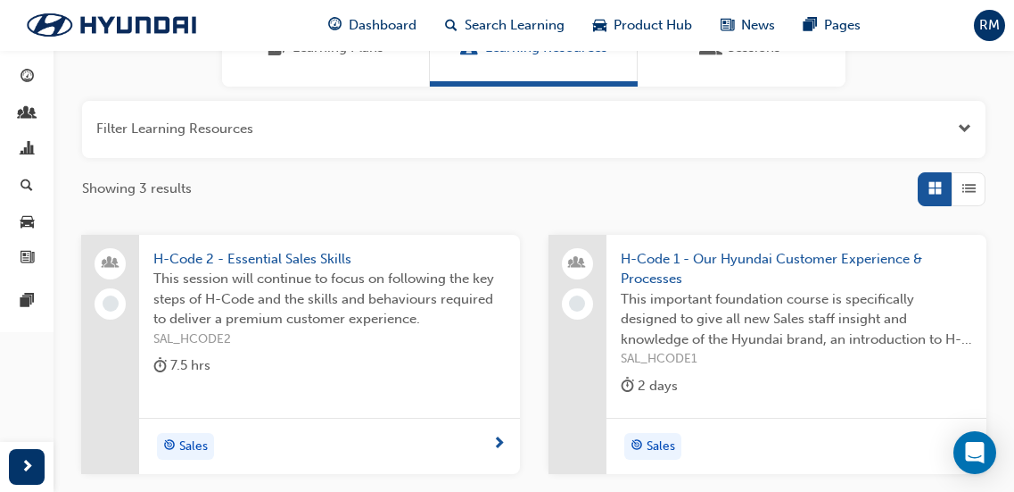
type input "H-Code"
click at [274, 327] on span "This session will continue to focus on following the key steps of H-Code and th…" at bounding box center [329, 299] width 352 height 61
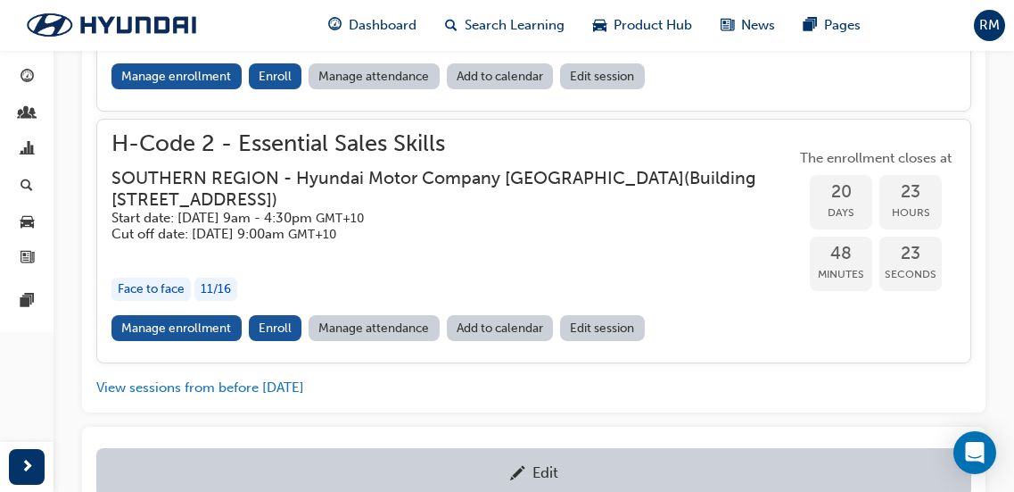
scroll to position [1115, 0]
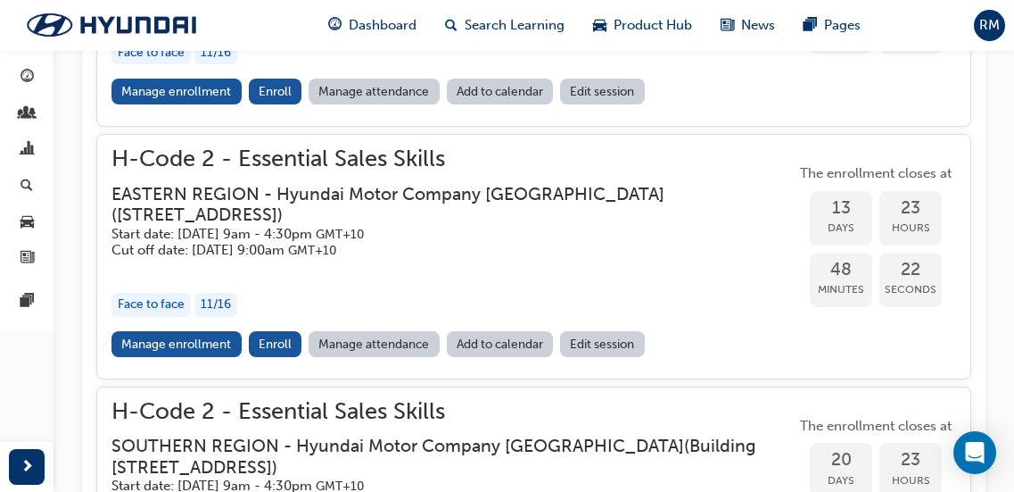
drag, startPoint x: 490, startPoint y: 20, endPoint x: 472, endPoint y: 46, distance: 32.2
click at [490, 20] on span "Search Learning" at bounding box center [515, 25] width 100 height 21
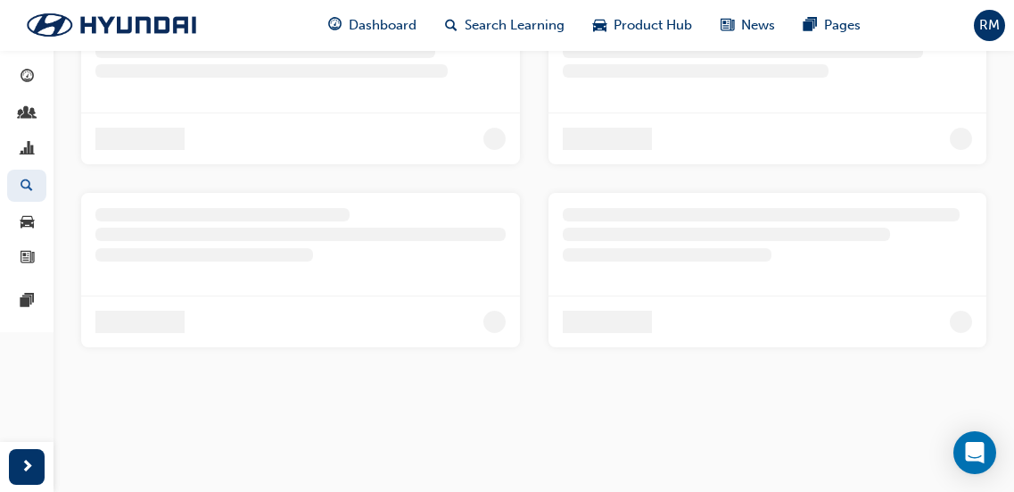
scroll to position [238, 0]
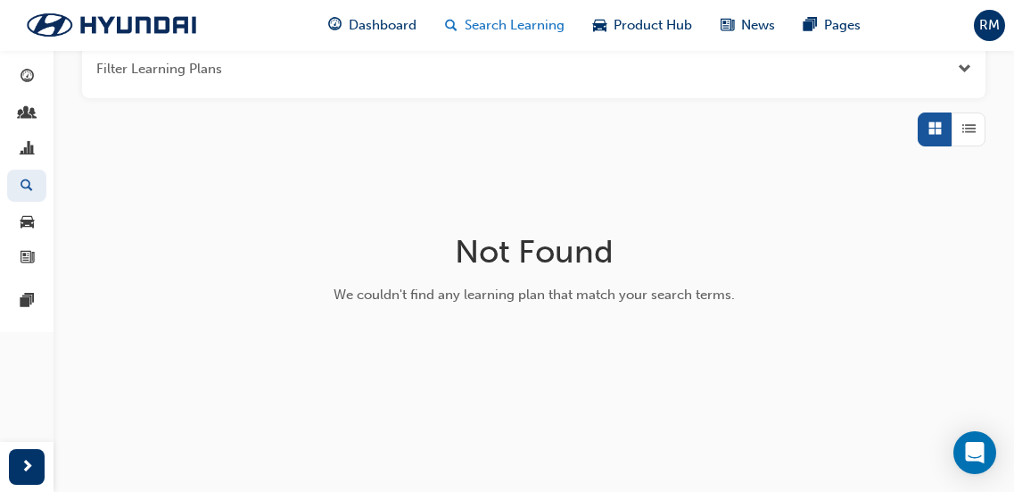
click at [522, 23] on span "Search Learning" at bounding box center [515, 25] width 100 height 21
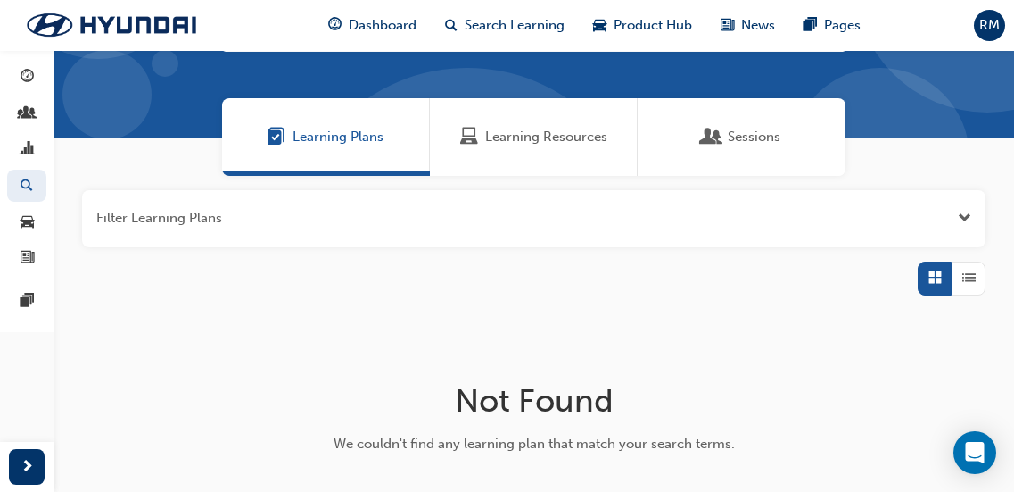
click at [543, 153] on div "Learning Resources" at bounding box center [534, 137] width 208 height 78
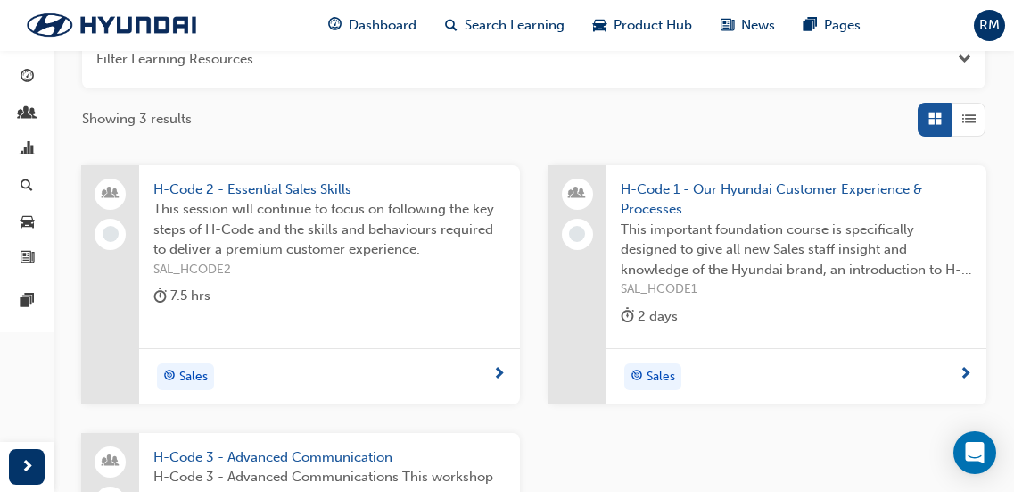
scroll to position [357, 0]
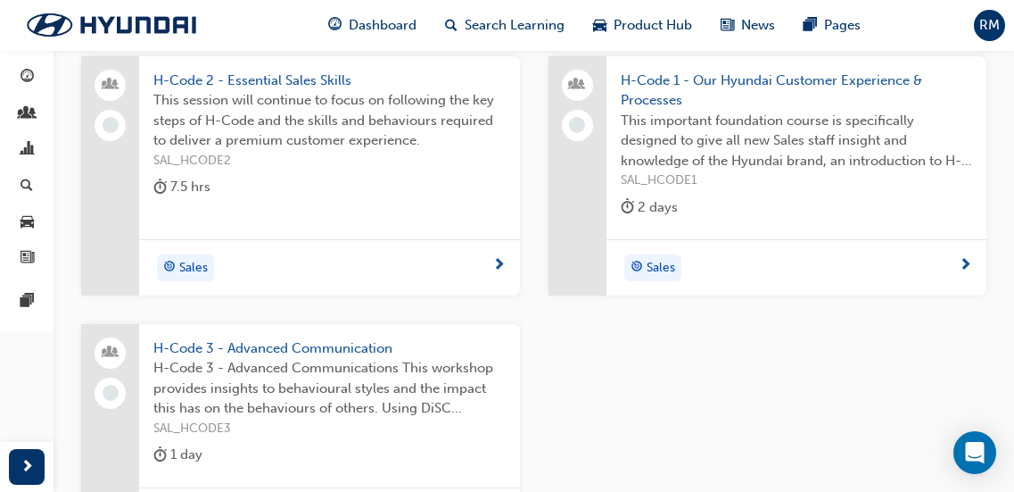
click at [366, 386] on span "H-Code 3 - Advanced Communications This workshop provides insights to behaviour…" at bounding box center [329, 388] width 352 height 61
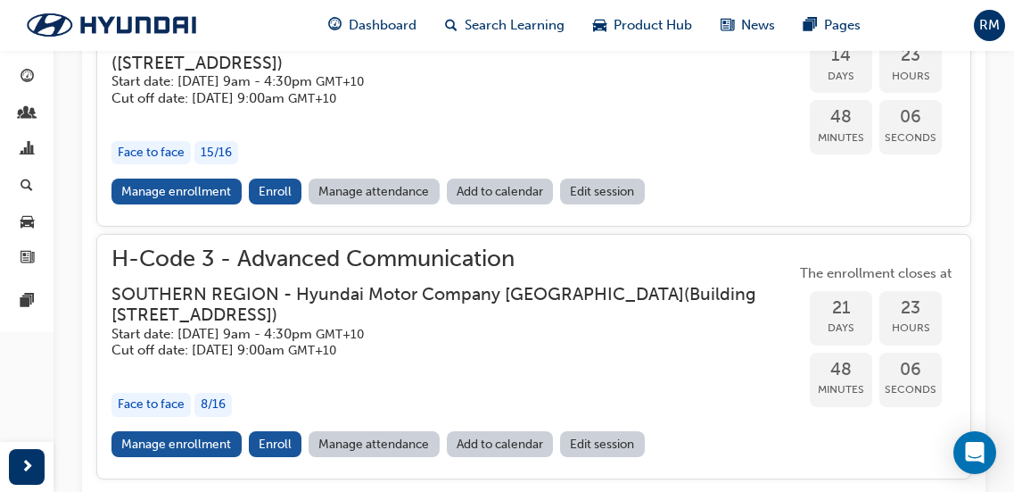
scroll to position [1577, 0]
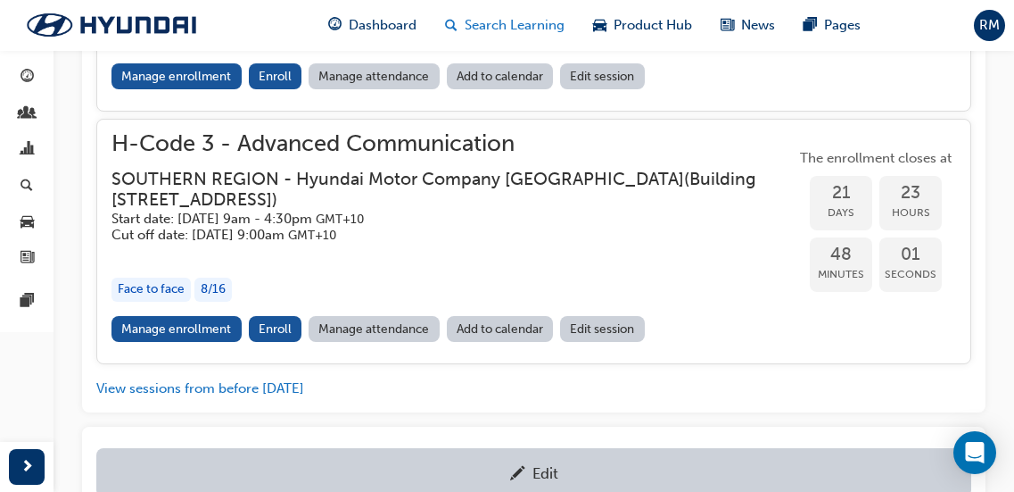
click at [484, 21] on span "Search Learning" at bounding box center [515, 25] width 100 height 21
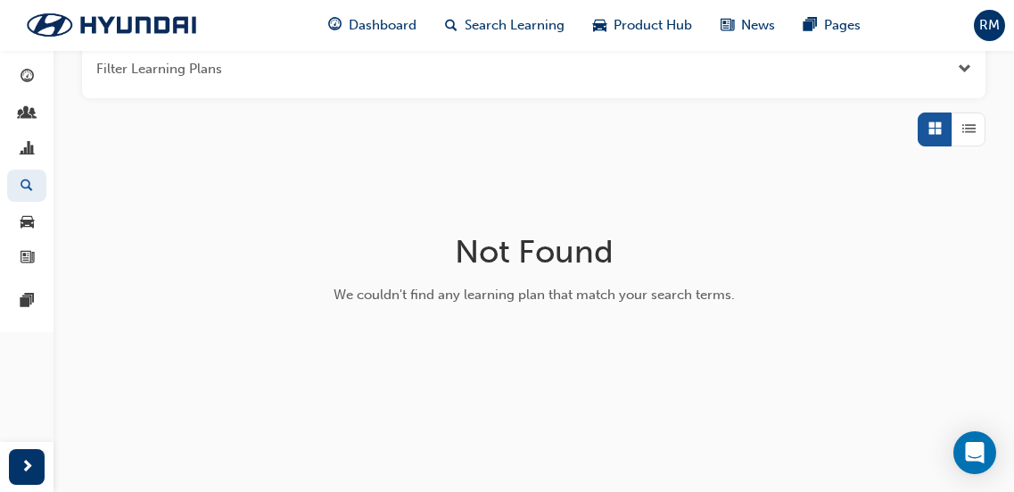
scroll to position [88, 0]
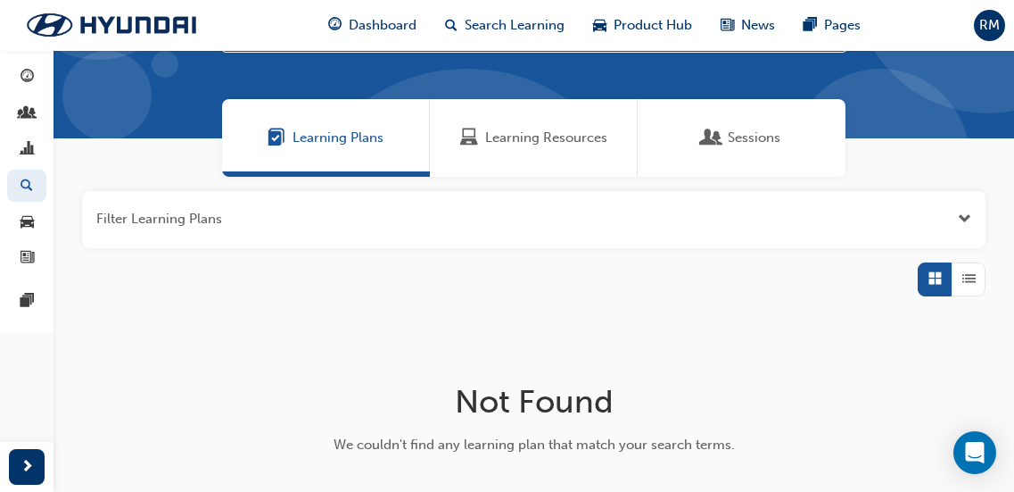
click at [603, 149] on div "Learning Resources" at bounding box center [534, 138] width 208 height 78
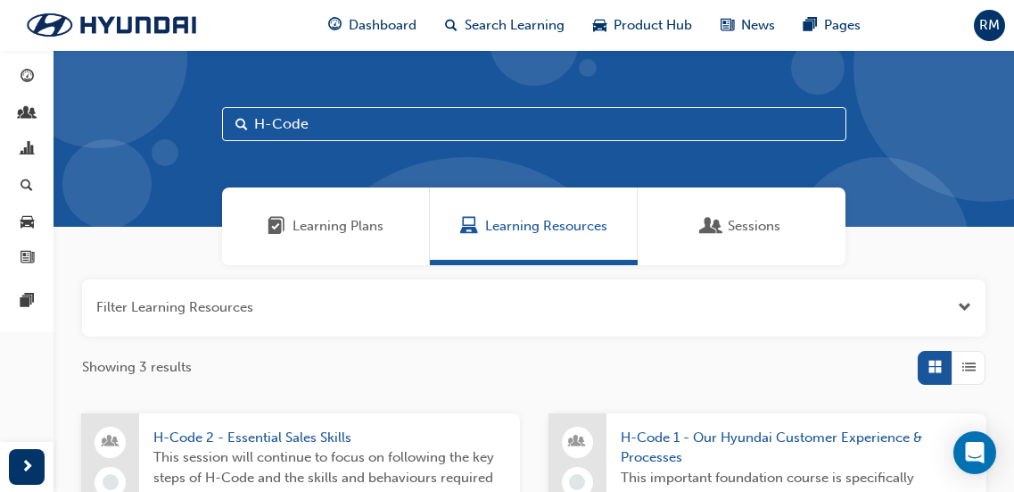
drag, startPoint x: 323, startPoint y: 124, endPoint x: 132, endPoint y: 115, distance: 191.1
click at [134, 115] on div "H-Code" at bounding box center [534, 138] width 961 height 177
type input "KPI"
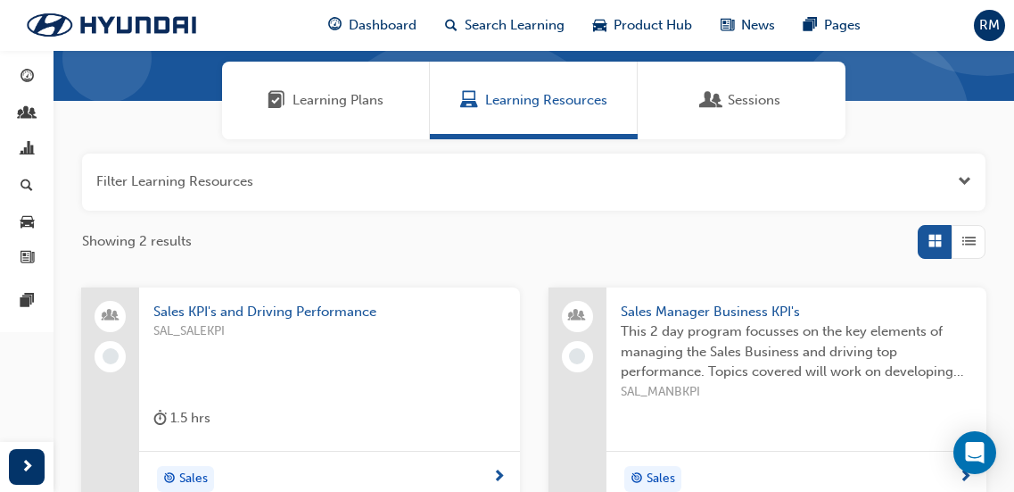
scroll to position [178, 0]
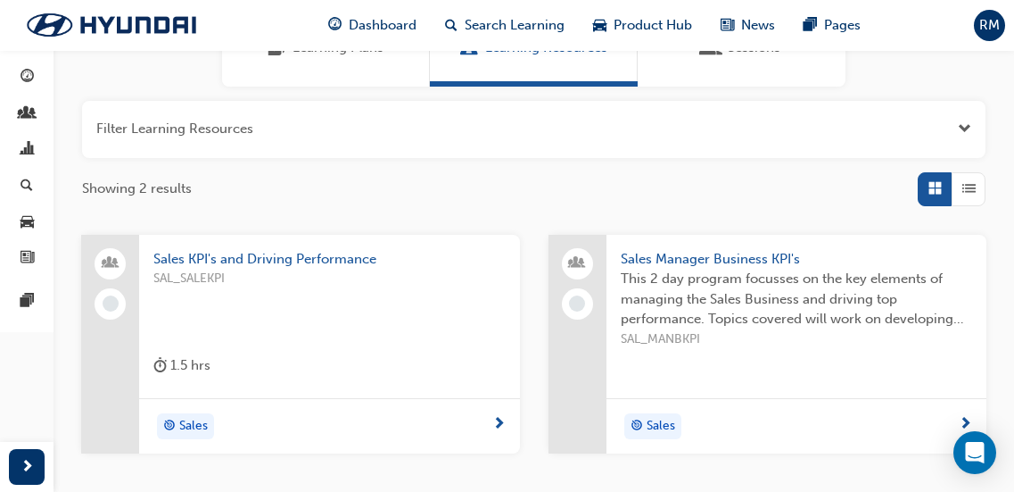
click at [633, 293] on span "This 2 day program focusses on the key elements of managing the Sales Business …" at bounding box center [797, 299] width 352 height 61
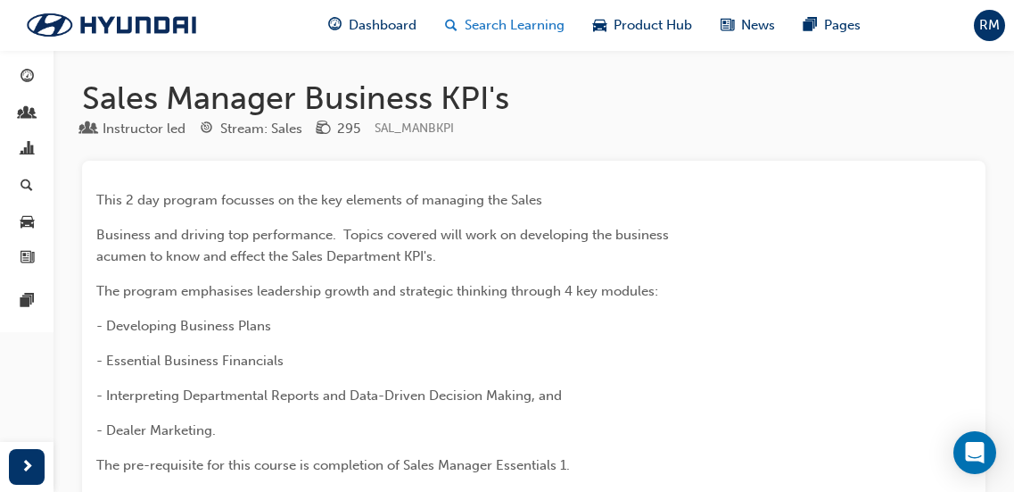
click at [549, 21] on span "Search Learning" at bounding box center [515, 25] width 100 height 21
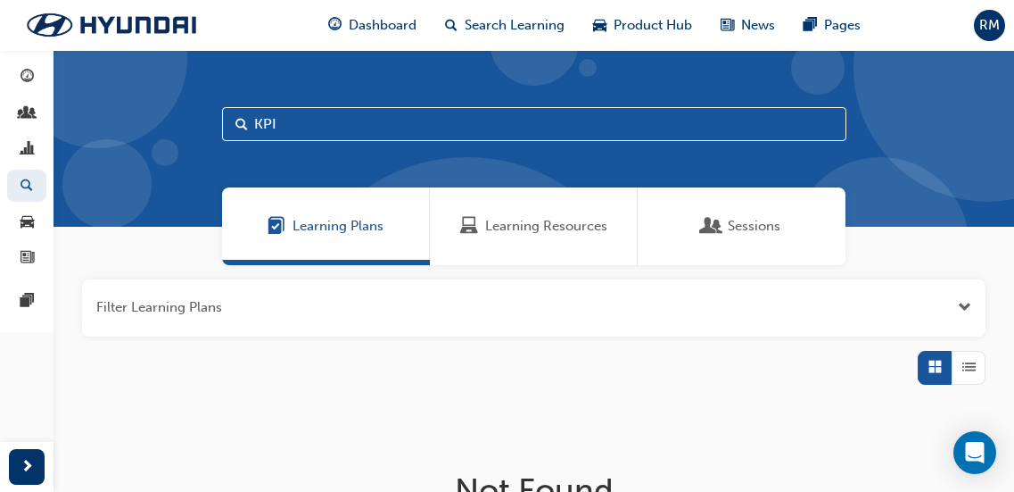
click at [510, 235] on span "Learning Resources" at bounding box center [546, 226] width 122 height 21
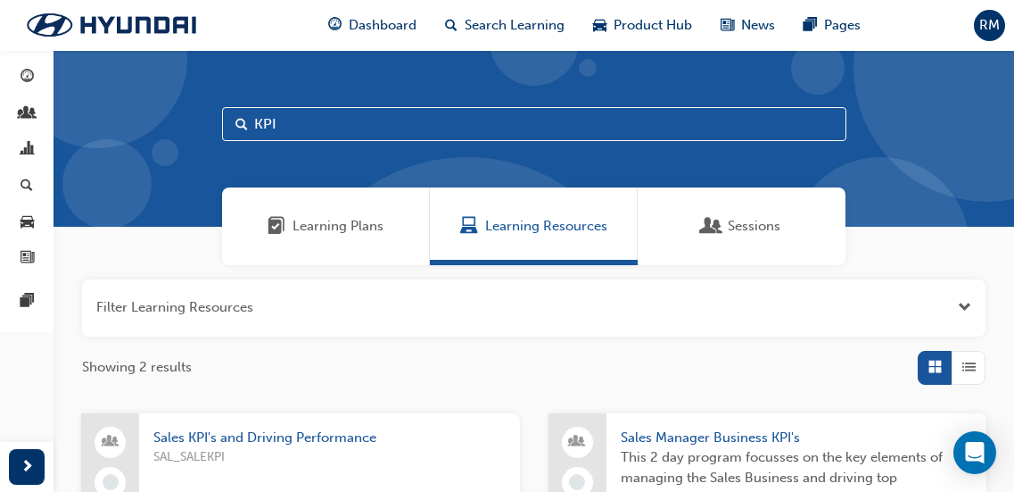
drag, startPoint x: 299, startPoint y: 125, endPoint x: 198, endPoint y: 124, distance: 100.8
click at [199, 125] on div "KPI" at bounding box center [534, 138] width 961 height 177
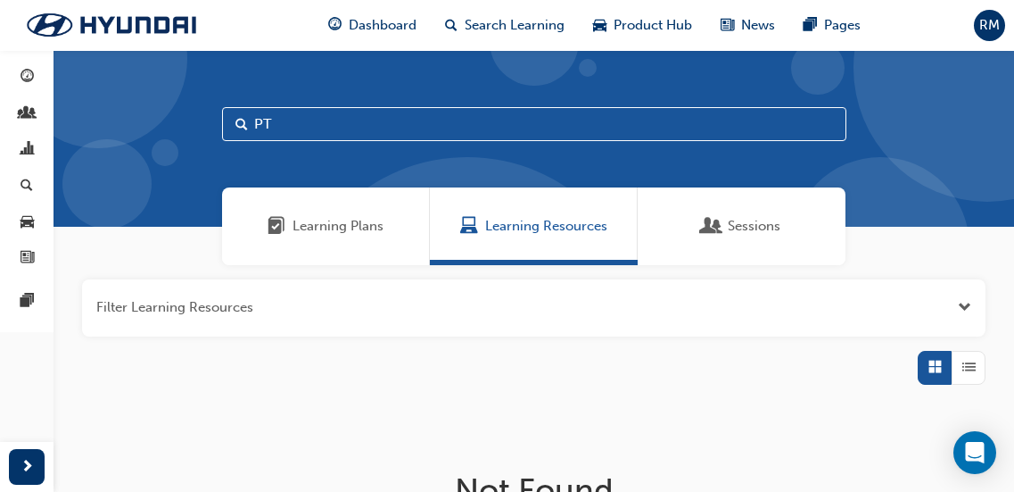
type input "P"
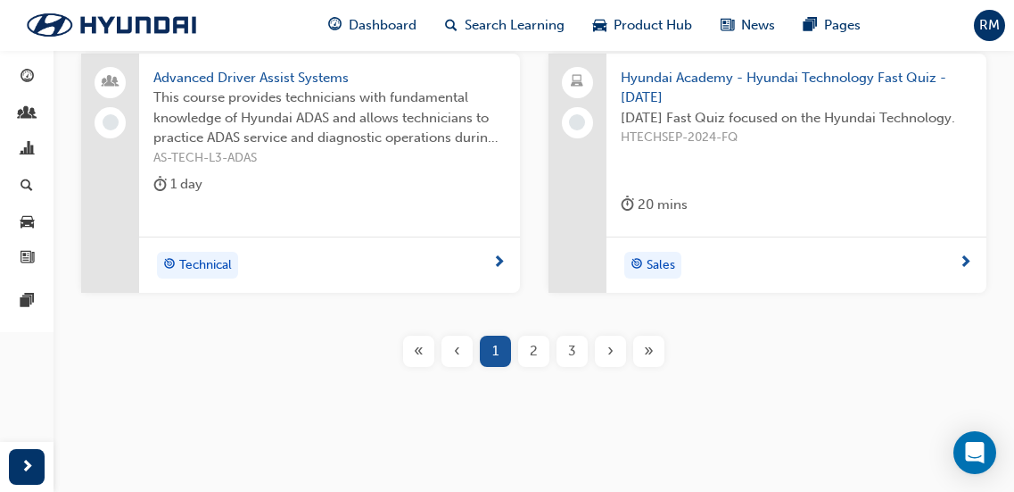
scroll to position [873, 0]
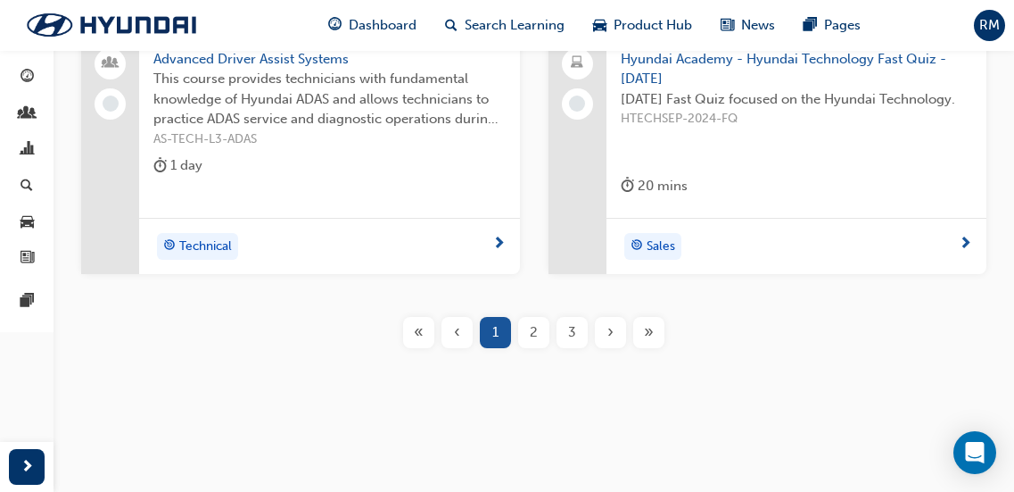
click at [536, 328] on span "2" at bounding box center [534, 332] width 8 height 21
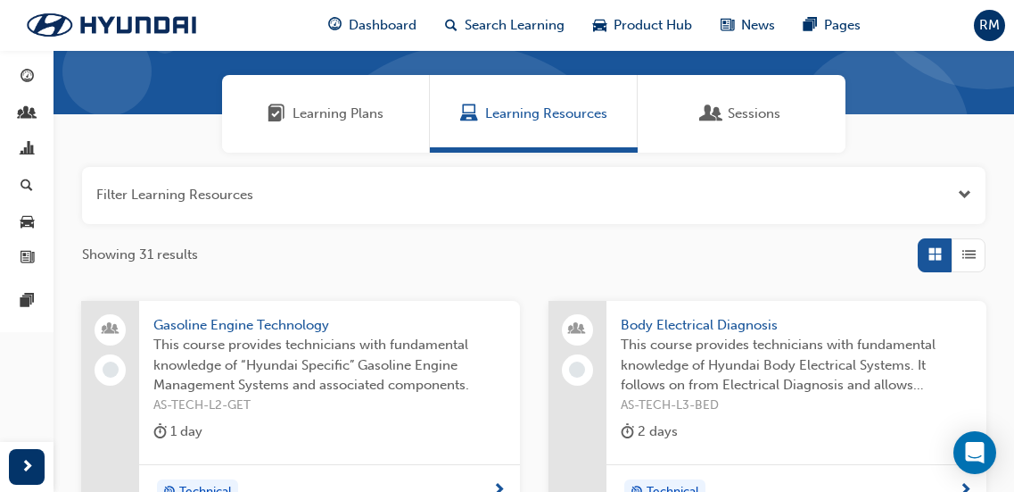
scroll to position [51, 0]
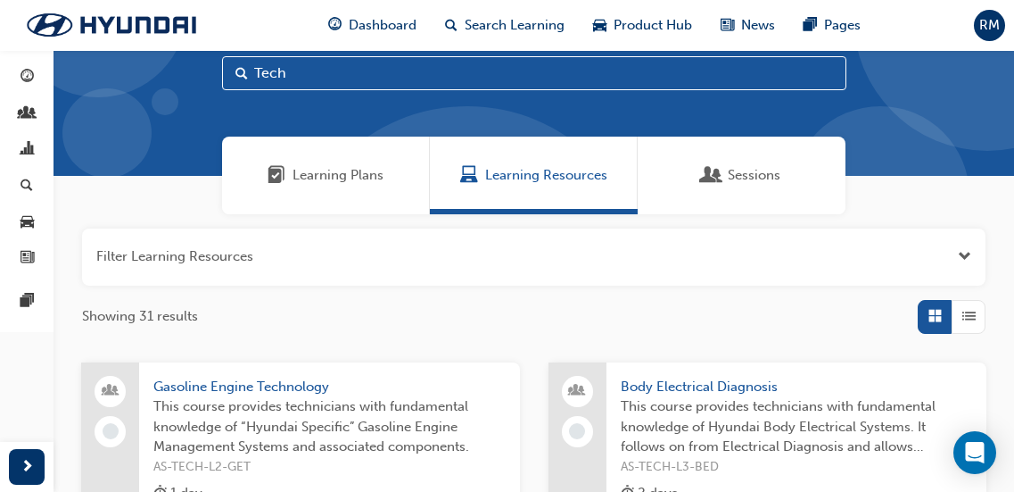
click at [256, 71] on input "Tech" at bounding box center [534, 73] width 625 height 34
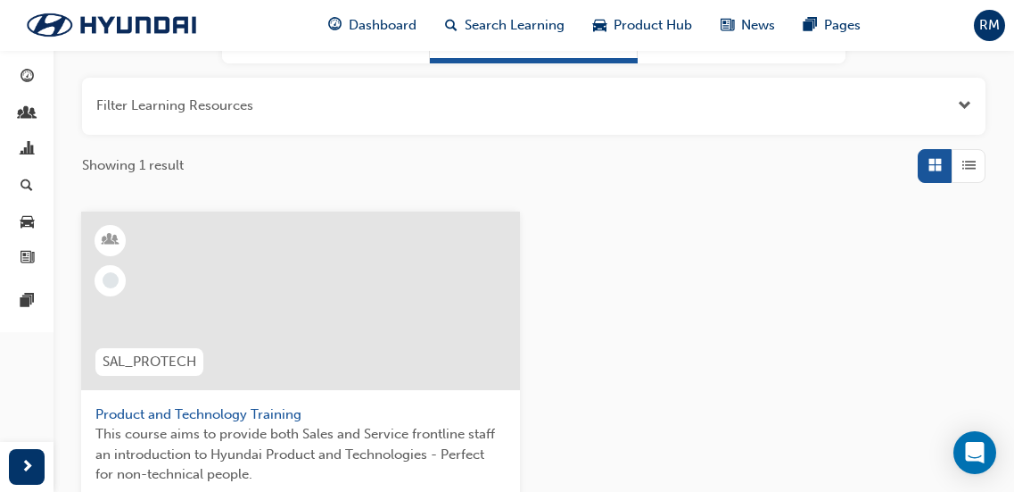
scroll to position [229, 0]
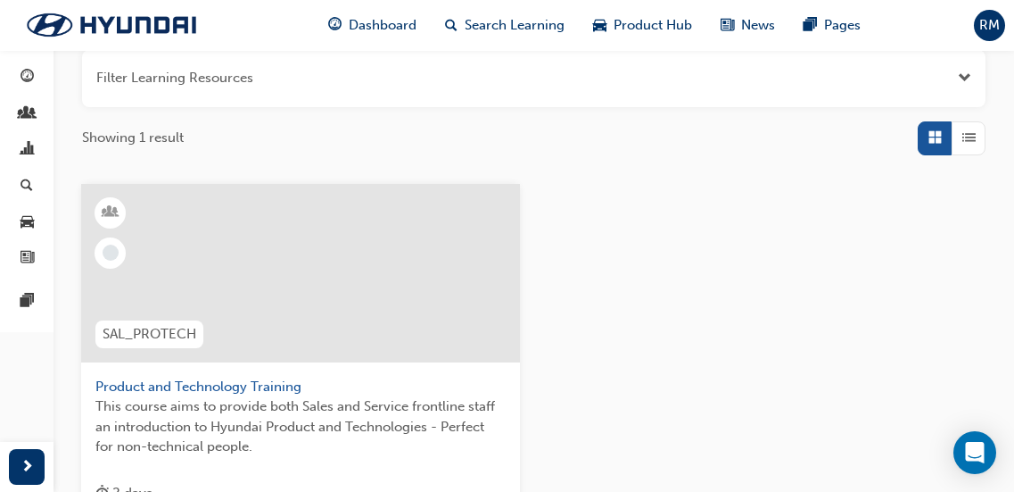
type input "Product and Tech"
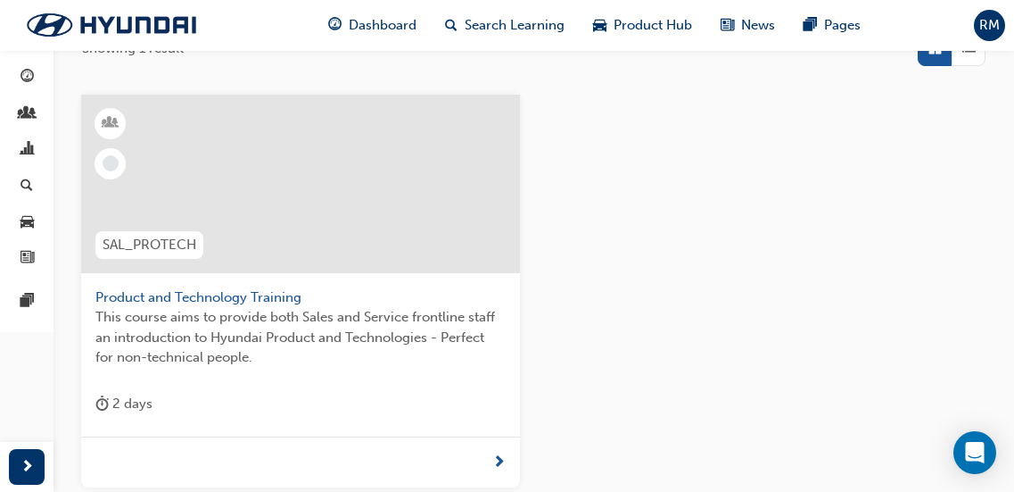
scroll to position [408, 0]
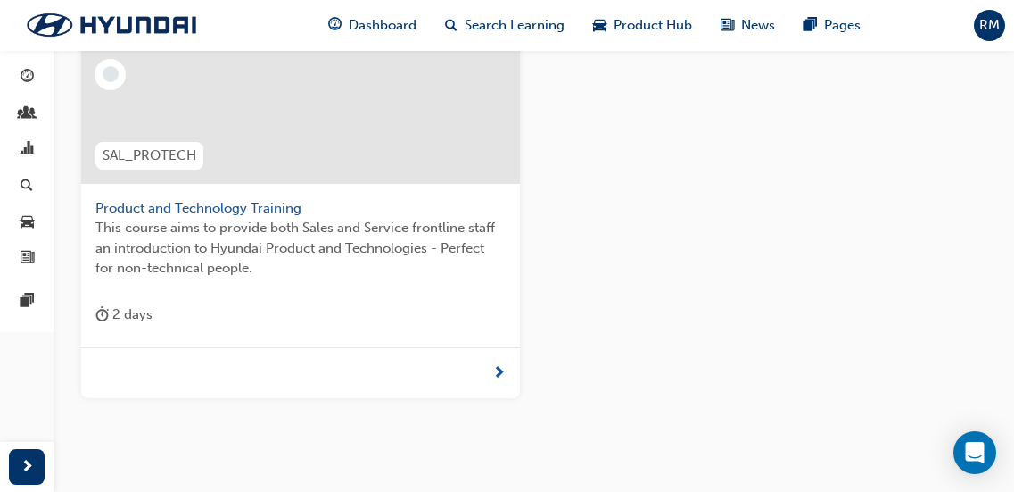
click at [176, 154] on span "SAL_PROTECH" at bounding box center [150, 155] width 94 height 21
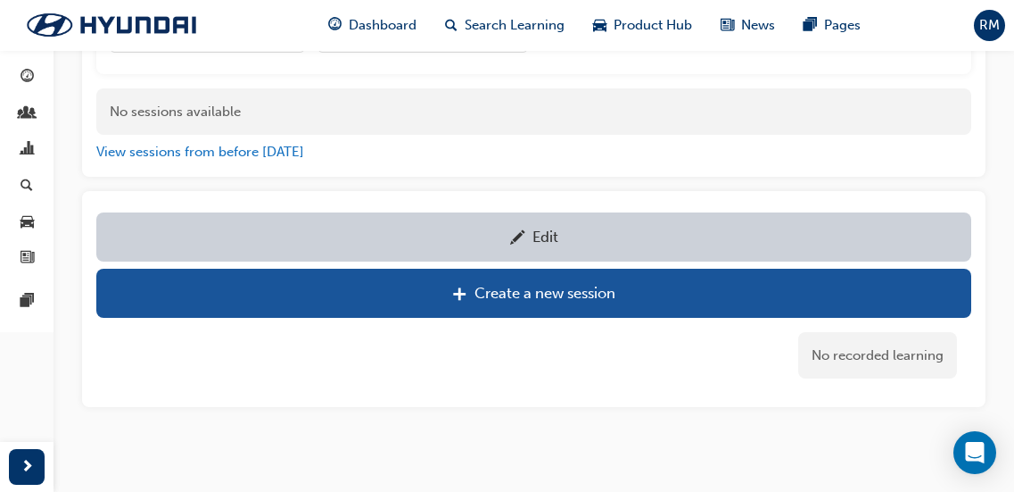
scroll to position [783, 0]
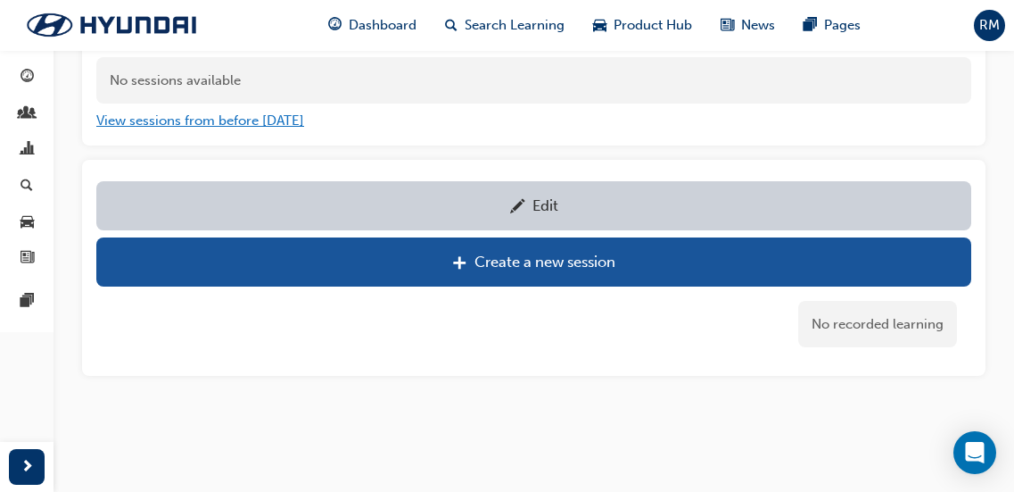
click at [281, 131] on button "View sessions from before [DATE]" at bounding box center [200, 121] width 208 height 21
click at [278, 131] on button "View sessions from [DATE] and in the future" at bounding box center [231, 121] width 270 height 21
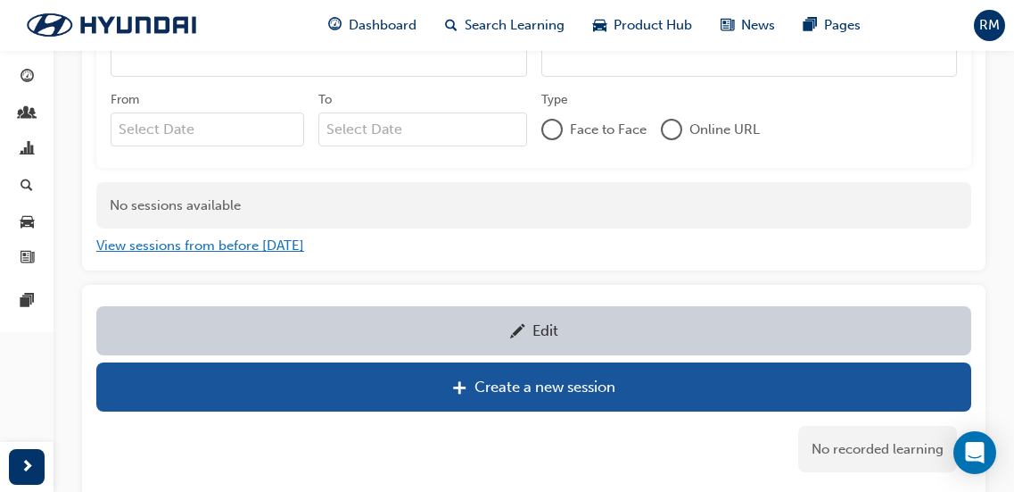
scroll to position [962, 0]
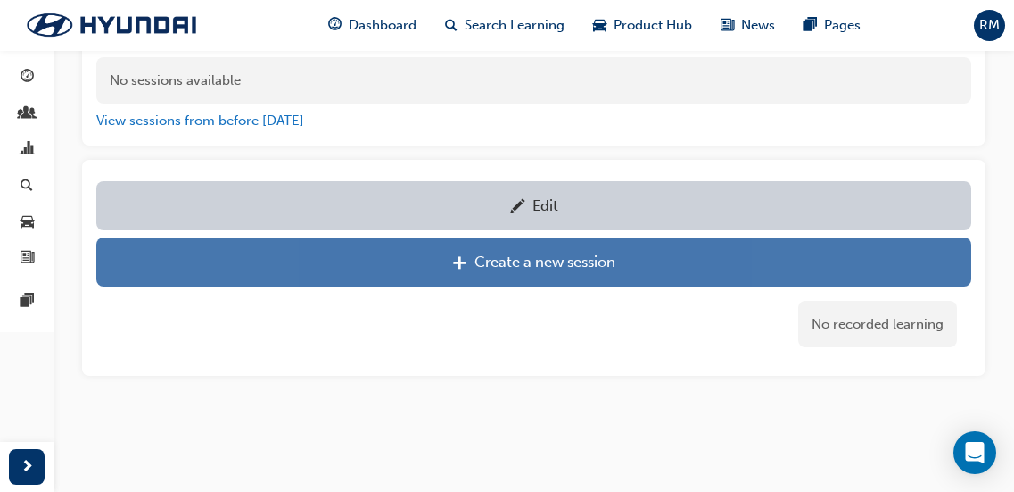
click at [446, 269] on div "Create a new session" at bounding box center [534, 262] width 848 height 22
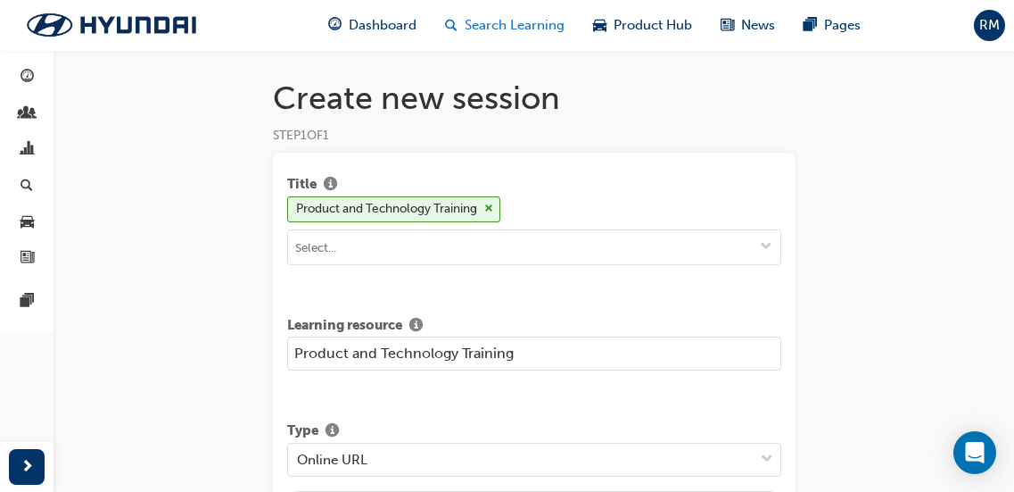
click at [518, 23] on span "Search Learning" at bounding box center [515, 25] width 100 height 21
